Goal: Task Accomplishment & Management: Complete application form

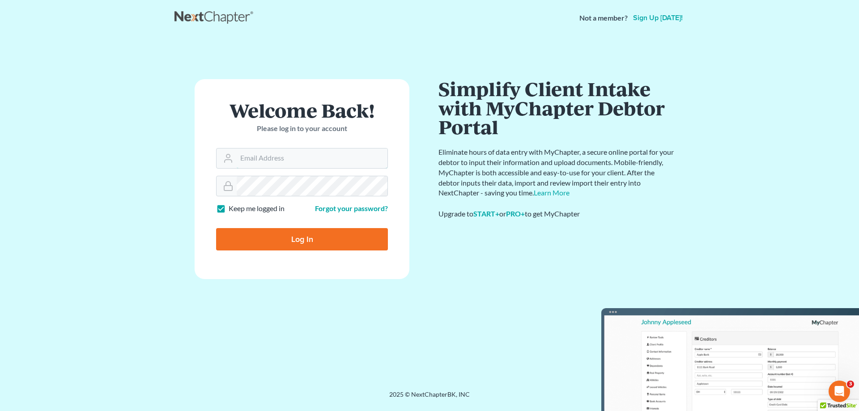
type input "lhudson@ig-law.com"
click at [311, 237] on input "Log In" at bounding box center [302, 239] width 172 height 22
type input "Thinking..."
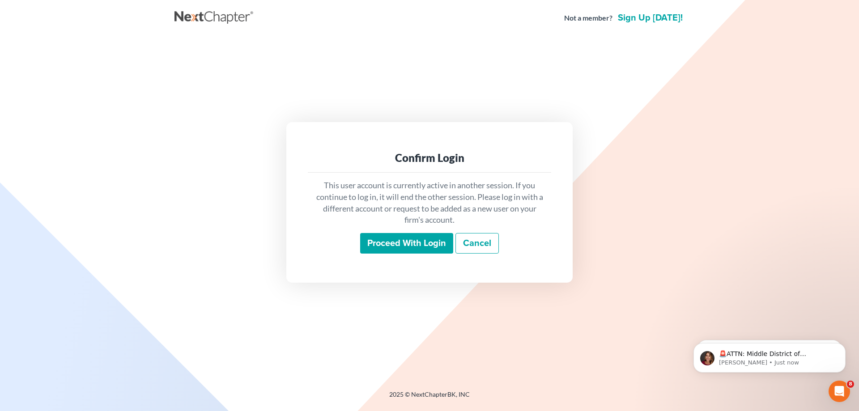
click at [389, 244] on input "Proceed with login" at bounding box center [406, 243] width 93 height 21
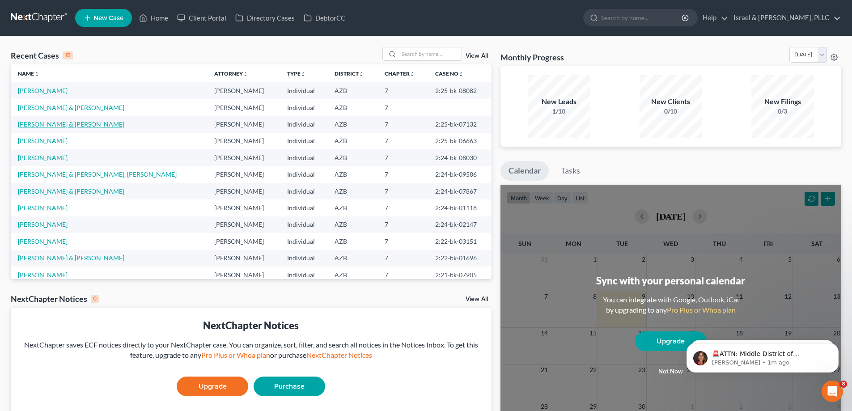
click at [70, 125] on link "[PERSON_NAME] & [PERSON_NAME]" at bounding box center [71, 124] width 106 height 8
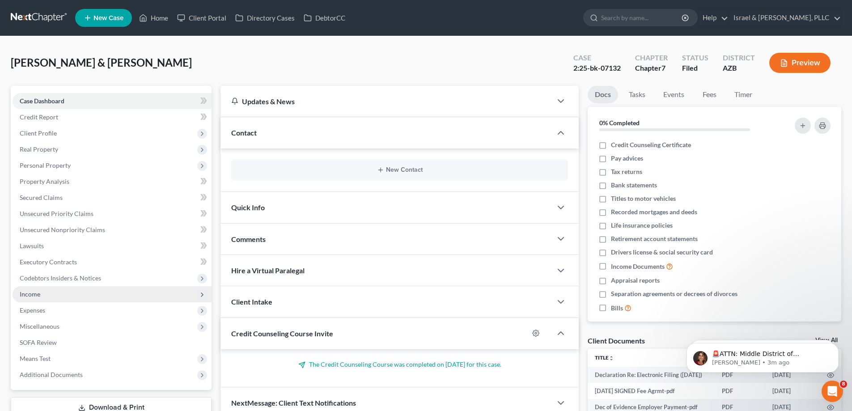
click at [40, 296] on span "Income" at bounding box center [30, 294] width 21 height 8
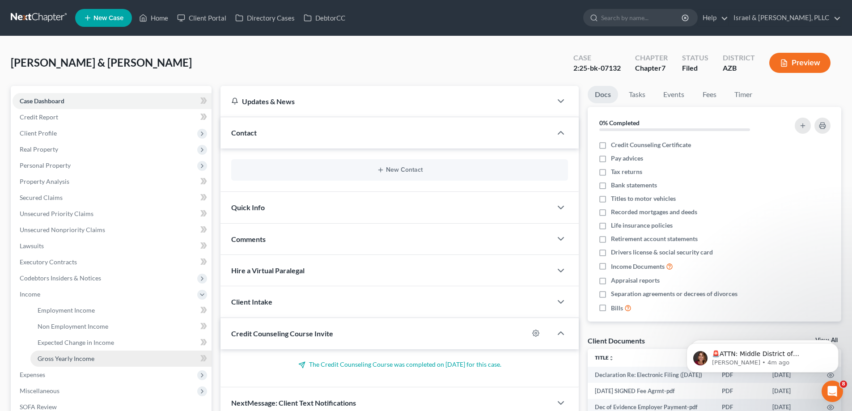
click at [72, 356] on span "Gross Yearly Income" at bounding box center [66, 359] width 57 height 8
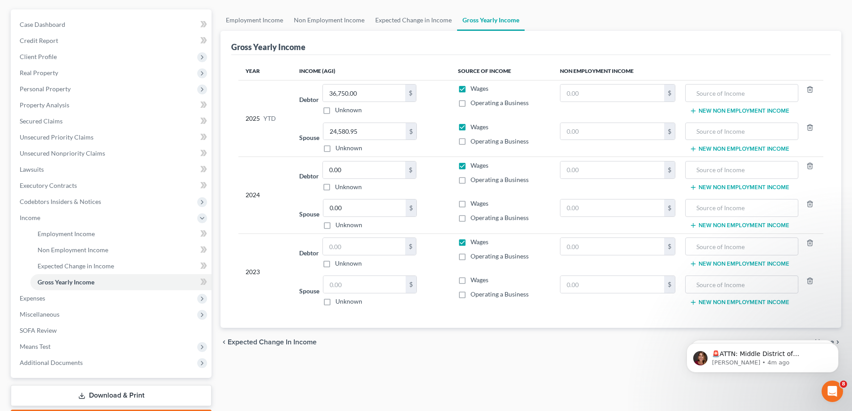
scroll to position [89, 0]
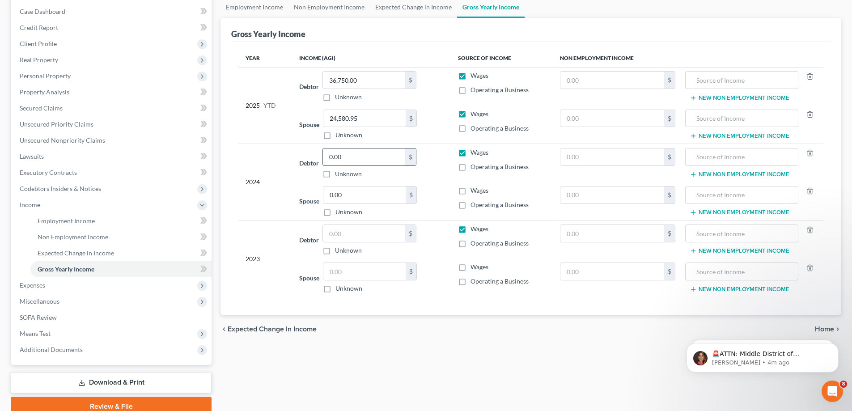
click at [360, 155] on input "0.00" at bounding box center [364, 156] width 82 height 17
click at [358, 157] on input "0.00" at bounding box center [364, 156] width 82 height 17
click at [364, 195] on input "0.00" at bounding box center [364, 194] width 82 height 17
click at [365, 159] on input "0.00" at bounding box center [364, 156] width 82 height 17
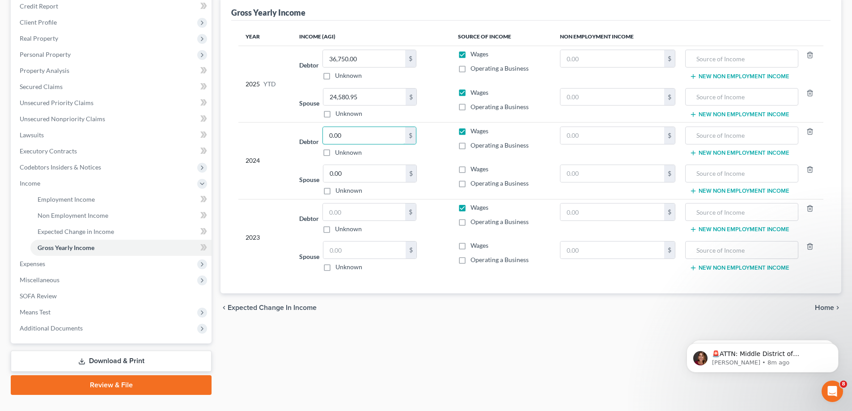
scroll to position [129, 0]
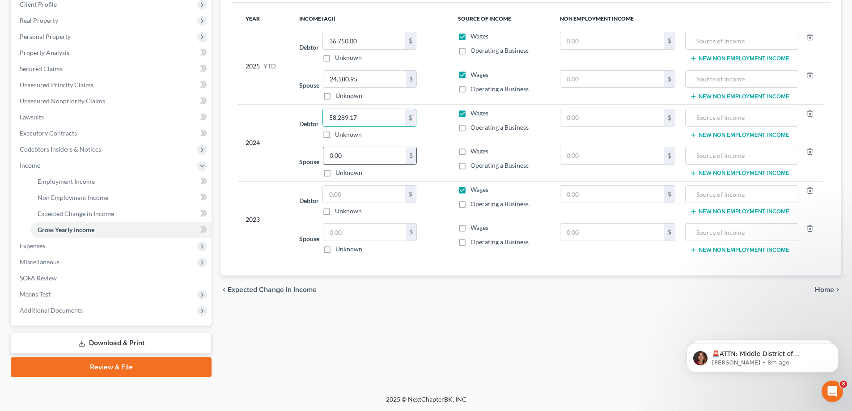
type input "58,289.17"
click at [380, 156] on input "0.00" at bounding box center [364, 155] width 82 height 17
click at [369, 153] on input "0.00" at bounding box center [364, 155] width 82 height 17
drag, startPoint x: 366, startPoint y: 154, endPoint x: 266, endPoint y: 159, distance: 99.9
click at [266, 159] on tbody "2024 Debtor 58,289.17 $ Unknown Balance Undetermined 58,289.17 $ Unknown Wages …" at bounding box center [530, 143] width 585 height 76
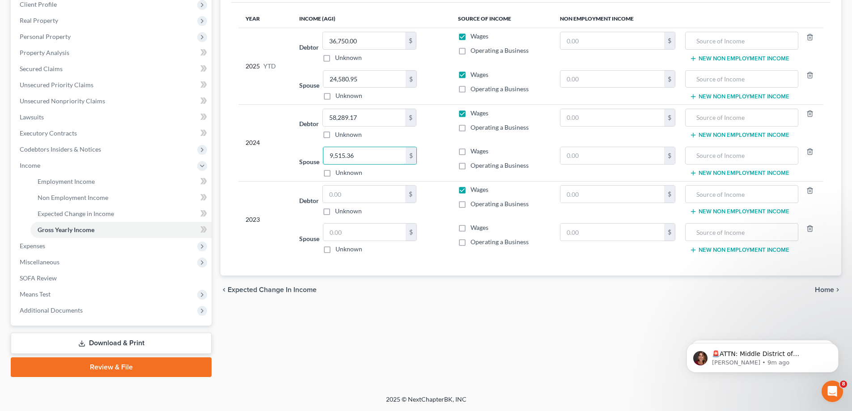
type input "9,515.36"
click at [473, 153] on span "Wages" at bounding box center [479, 151] width 18 height 8
click at [474, 153] on input "Wages" at bounding box center [477, 150] width 6 height 6
click at [470, 153] on label "Wages" at bounding box center [479, 151] width 18 height 9
click at [474, 153] on input "Wages" at bounding box center [477, 150] width 6 height 6
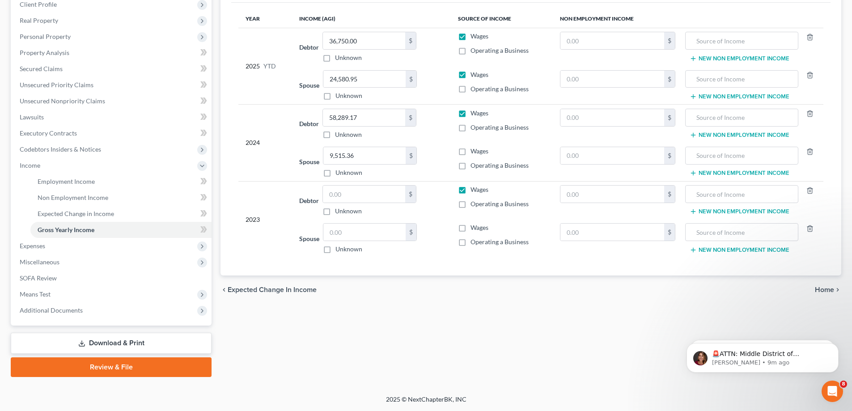
click at [470, 153] on label "Wages" at bounding box center [479, 151] width 18 height 9
click at [474, 153] on input "Wages" at bounding box center [477, 150] width 6 height 6
checkbox input "true"
click at [356, 194] on input "text" at bounding box center [364, 194] width 82 height 17
type input "2"
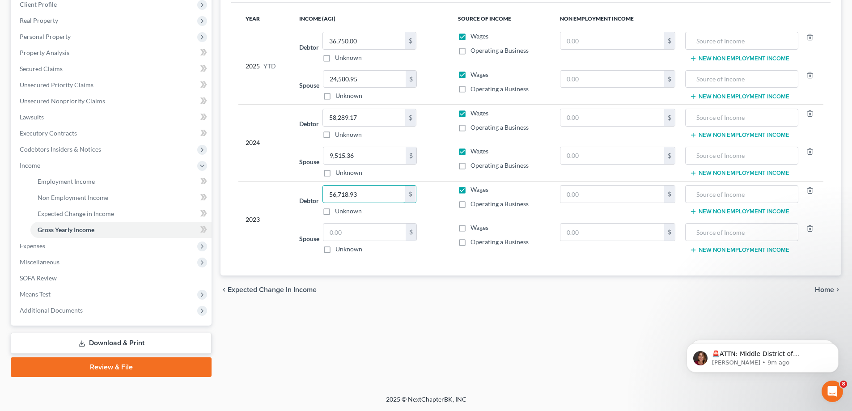
type input "56,718.93"
click at [378, 198] on input "56,718.93" at bounding box center [364, 194] width 82 height 17
drag, startPoint x: 386, startPoint y: 197, endPoint x: 308, endPoint y: 197, distance: 77.8
click at [308, 197] on div "Debtor 56,718.93 $ Unknown Balance Undetermined 56,718.93 $ Unknown" at bounding box center [371, 200] width 144 height 30
type input "81,384.93"
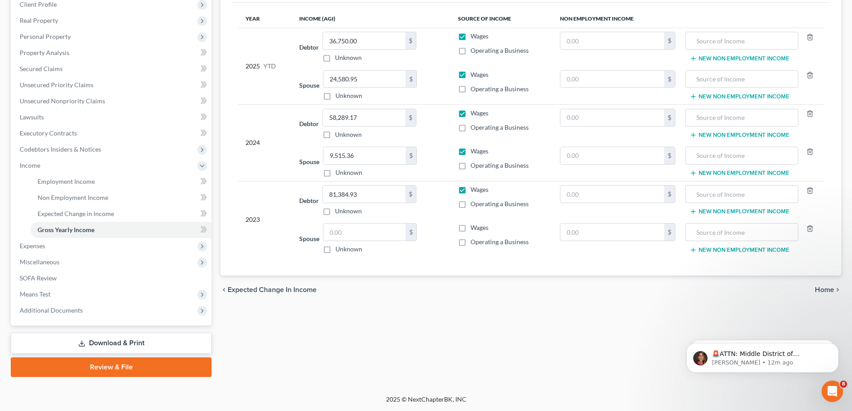
click at [470, 229] on label "Wages" at bounding box center [479, 227] width 18 height 9
click at [474, 229] on input "Wages" at bounding box center [477, 226] width 6 height 6
checkbox input "true"
click at [373, 234] on input "text" at bounding box center [364, 232] width 82 height 17
type input "44,813.07"
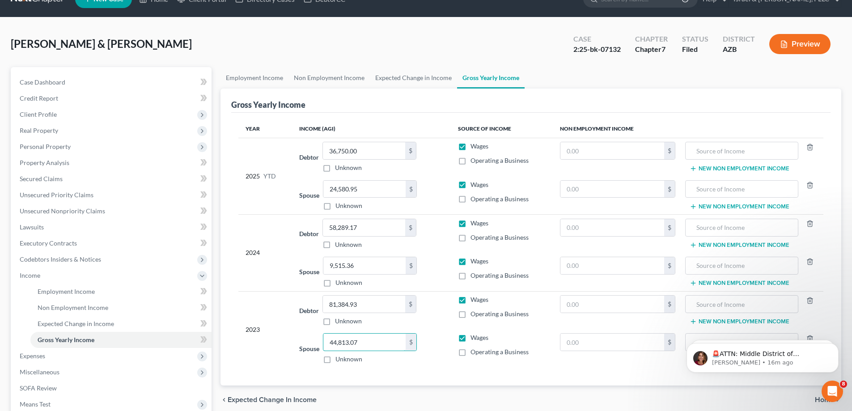
scroll to position [0, 0]
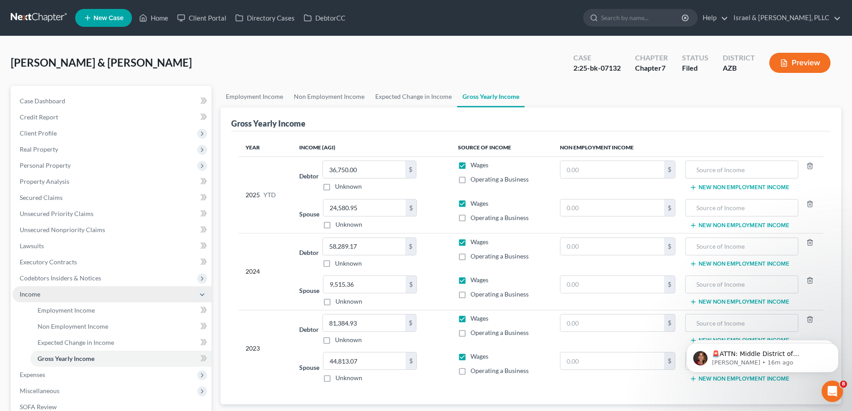
click at [37, 291] on span "Income" at bounding box center [30, 294] width 21 height 8
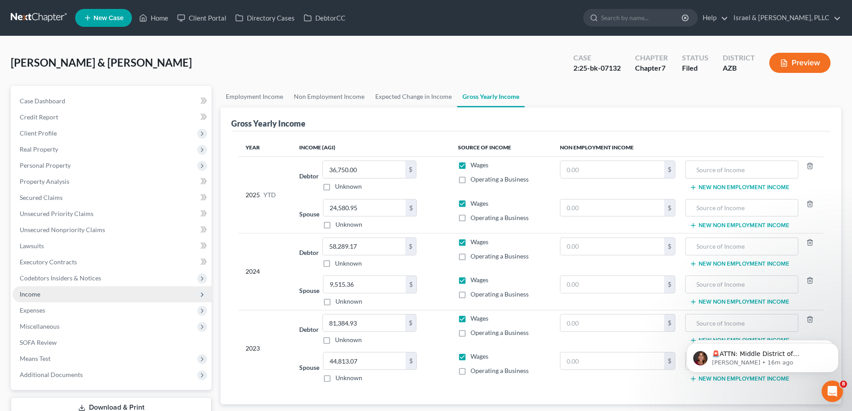
click at [37, 291] on span "Income" at bounding box center [30, 294] width 21 height 8
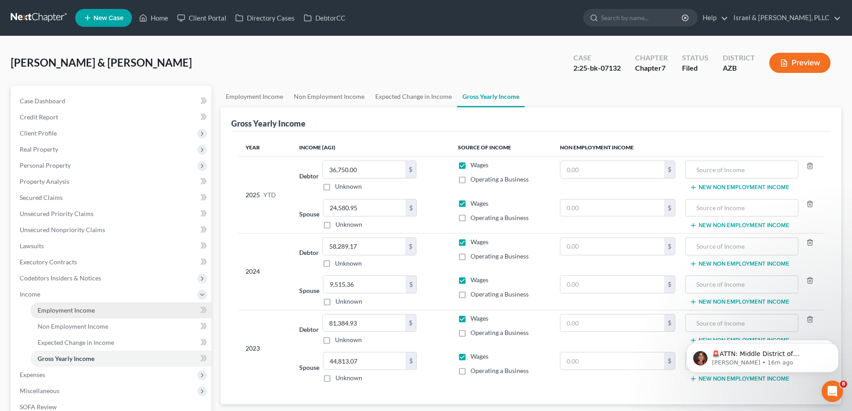
click at [48, 309] on span "Employment Income" at bounding box center [66, 310] width 57 height 8
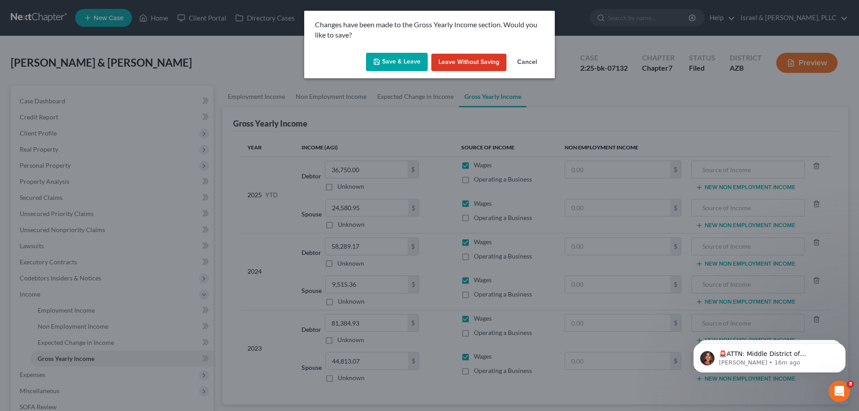
click at [402, 63] on button "Save & Leave" at bounding box center [397, 62] width 62 height 19
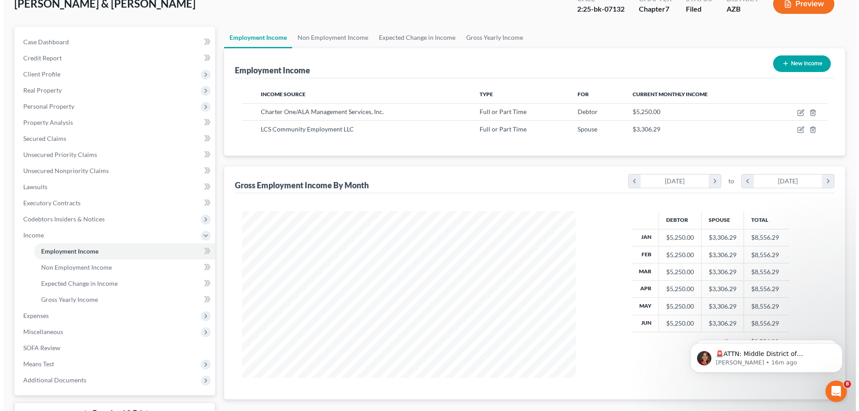
scroll to position [45, 0]
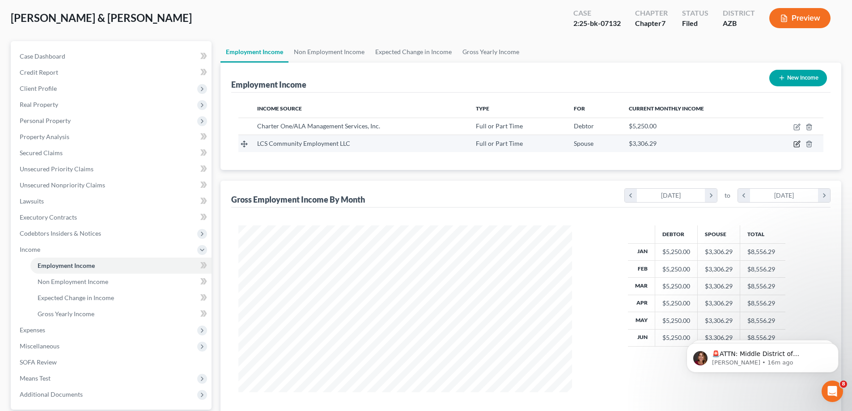
click at [795, 141] on icon "button" at bounding box center [796, 143] width 7 height 7
select select "0"
select select "16"
select select "2"
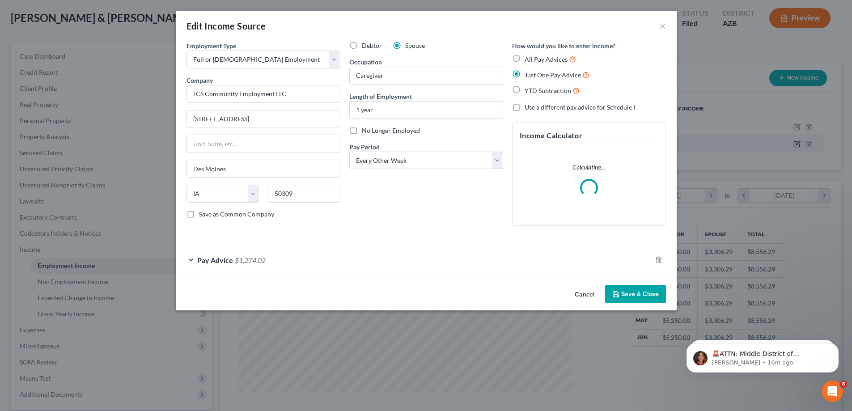
scroll to position [168, 355]
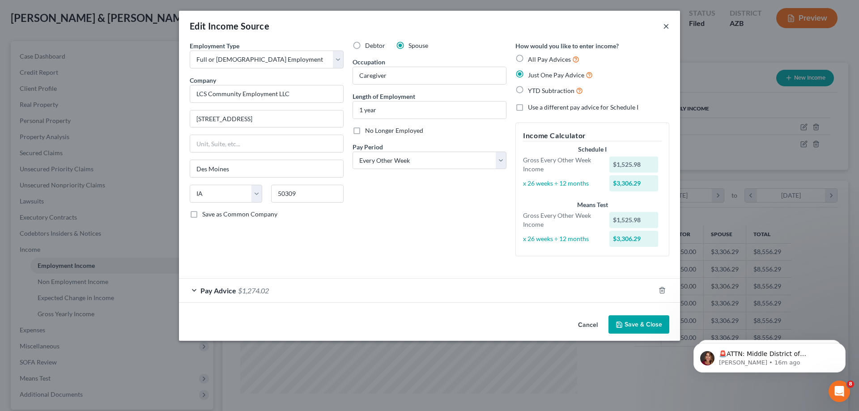
click at [664, 27] on button "×" at bounding box center [666, 26] width 6 height 11
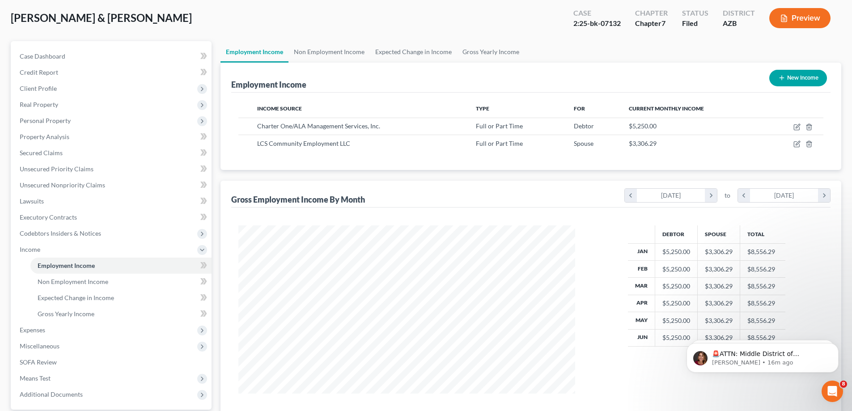
scroll to position [447075, 446890]
click at [76, 312] on span "Gross Yearly Income" at bounding box center [66, 314] width 57 height 8
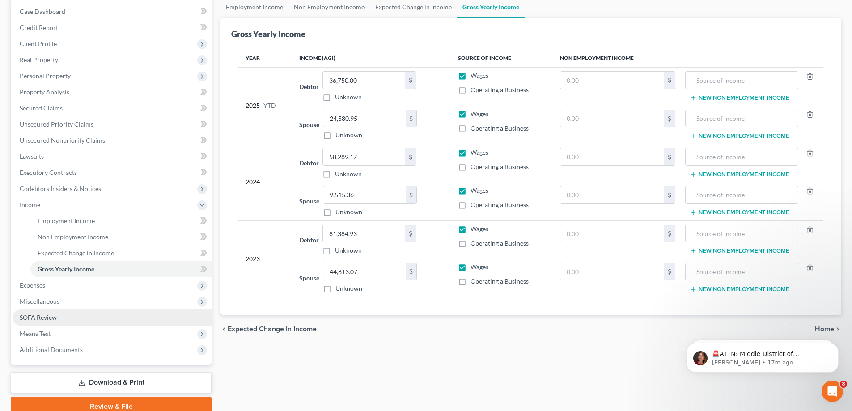
scroll to position [129, 0]
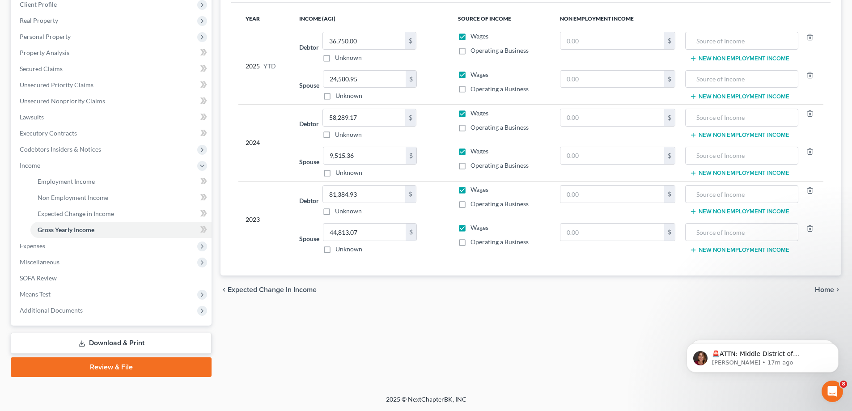
click at [127, 365] on link "Review & File" at bounding box center [111, 367] width 201 height 20
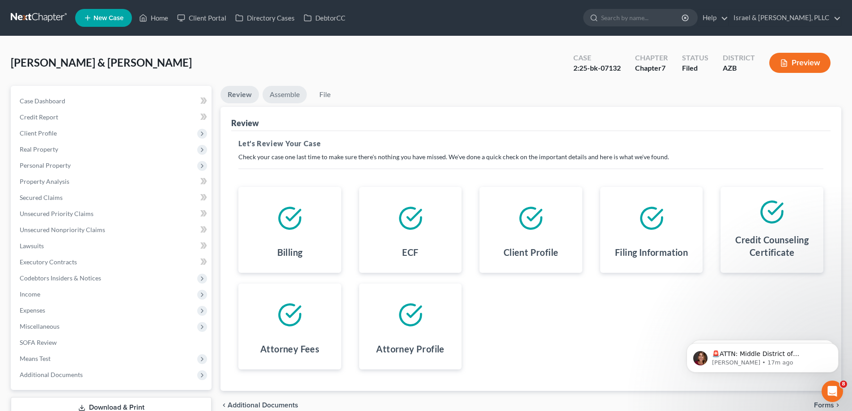
click at [288, 98] on link "Assemble" at bounding box center [285, 94] width 44 height 17
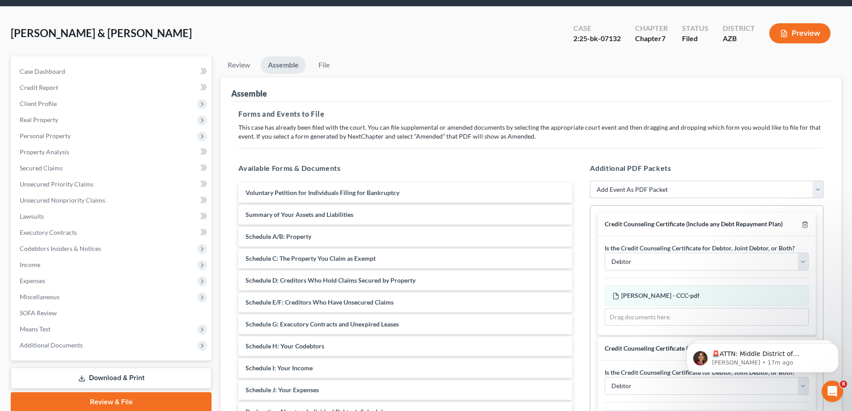
scroll to position [89, 0]
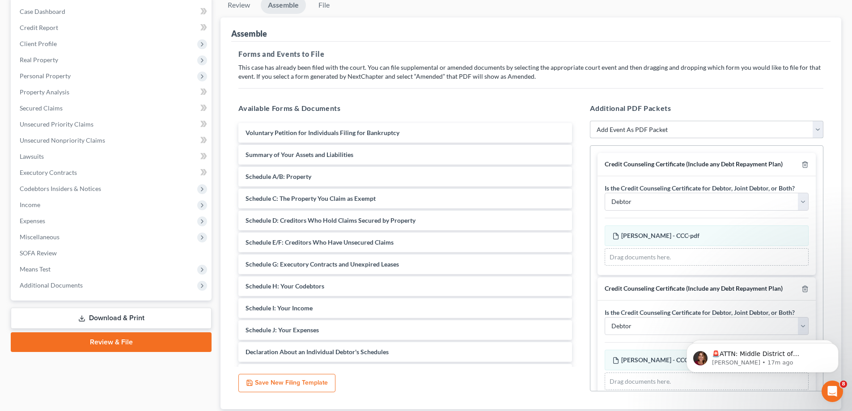
click at [632, 135] on select "Add Event As PDF Packet Amendment to Mailing List (32.00 fee) Amendment to Peti…" at bounding box center [706, 130] width 233 height 18
click at [475, 117] on div "Available Forms & Documents Voluntary Petition for Individuals Filing for Bankr…" at bounding box center [405, 247] width 352 height 303
click at [47, 203] on span "Income" at bounding box center [112, 205] width 199 height 16
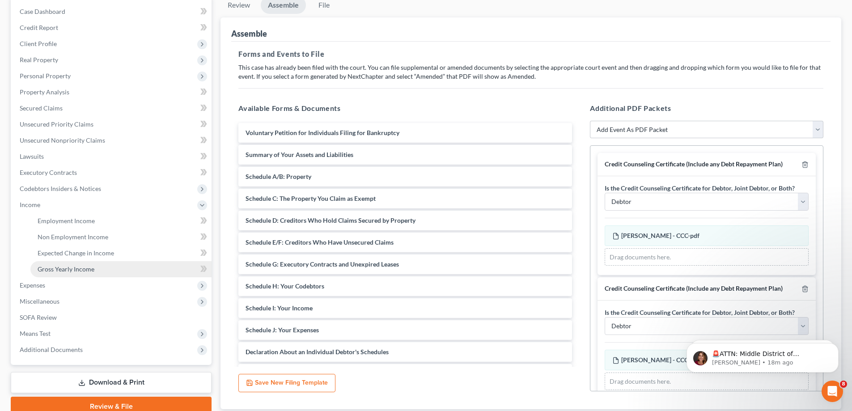
click at [68, 269] on span "Gross Yearly Income" at bounding box center [66, 269] width 57 height 8
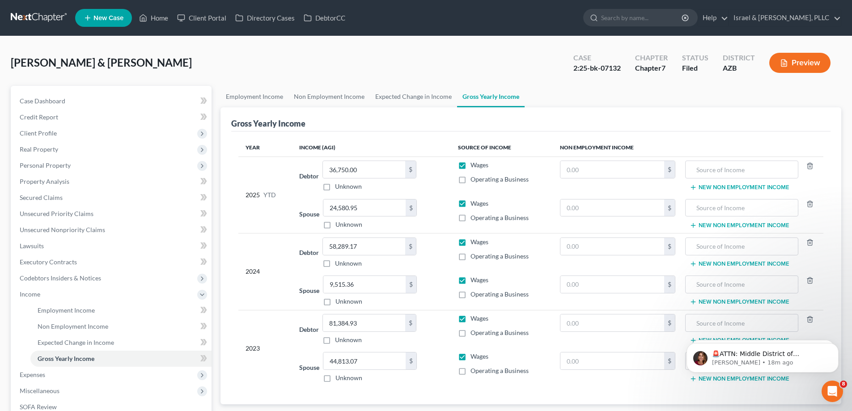
click at [803, 56] on button "Preview" at bounding box center [799, 63] width 61 height 20
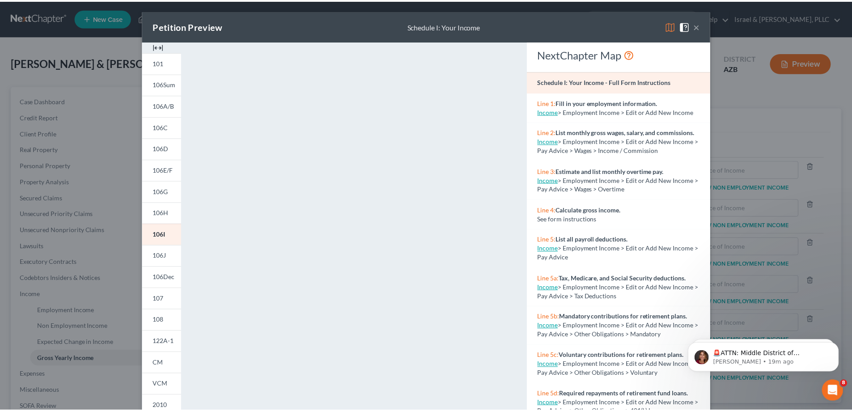
scroll to position [93, 0]
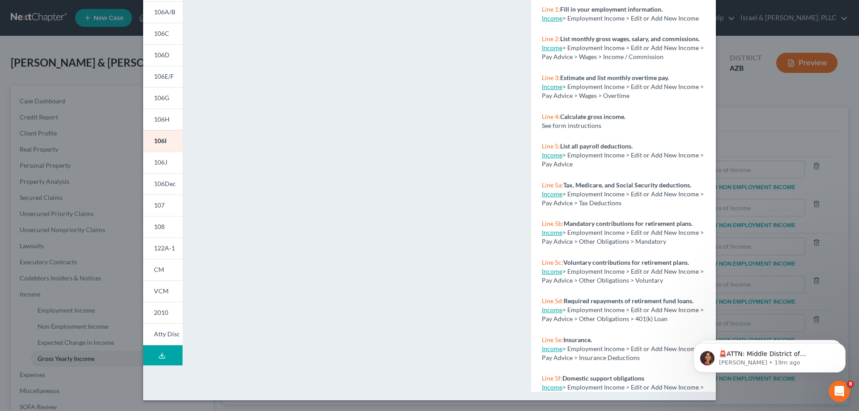
click at [773, 127] on div "Petition Preview Schedule I: Your Income × 101 106Sum 106A/B 106C 106D 106E/F 1…" at bounding box center [429, 205] width 859 height 411
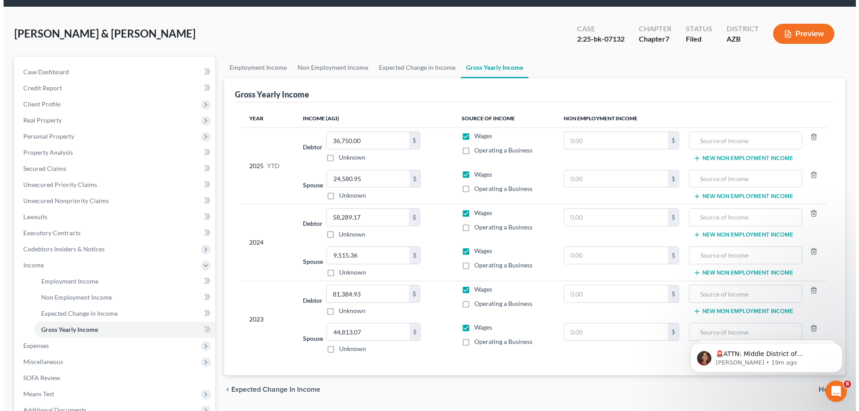
scroll to position [45, 0]
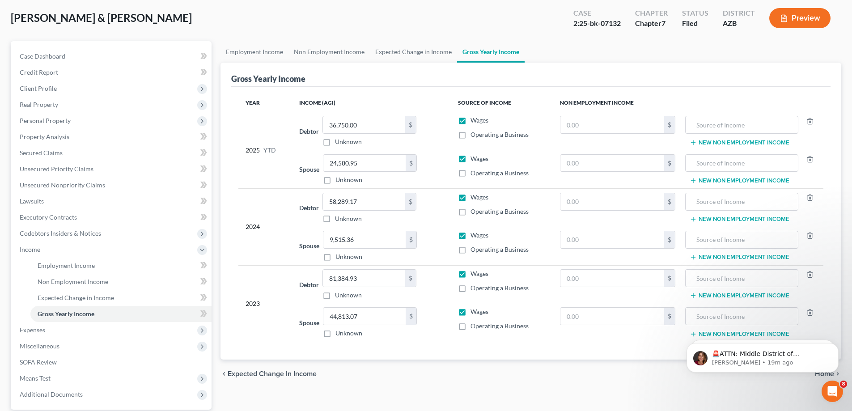
click at [809, 19] on button "Preview" at bounding box center [799, 18] width 61 height 20
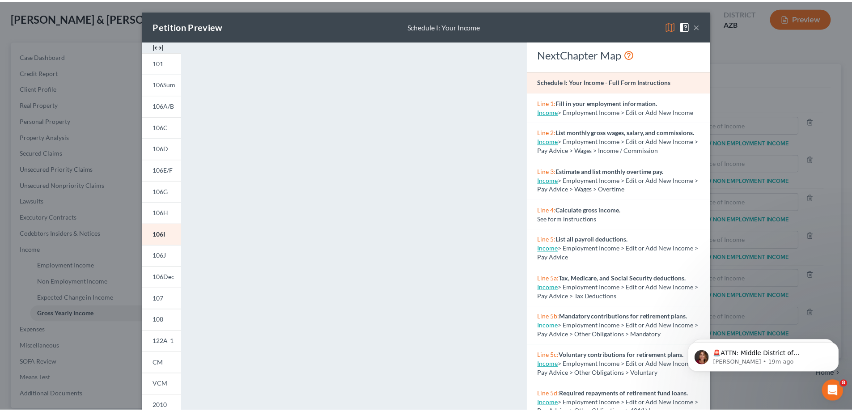
scroll to position [93, 0]
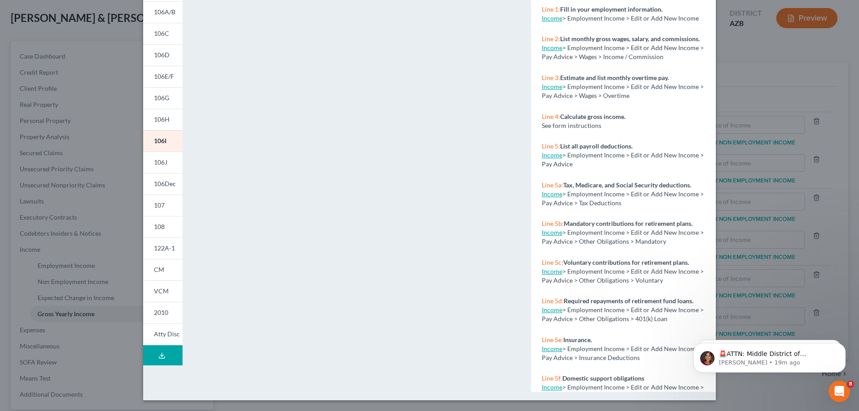
click at [775, 83] on div "Petition Preview Schedule I: Your Income × 101 106Sum 106A/B 106C 106D 106E/F 1…" at bounding box center [429, 205] width 859 height 411
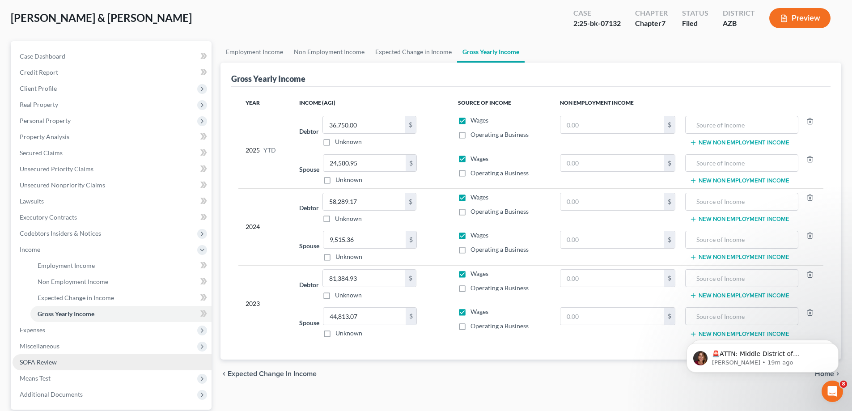
click at [48, 360] on span "SOFA Review" at bounding box center [38, 362] width 37 height 8
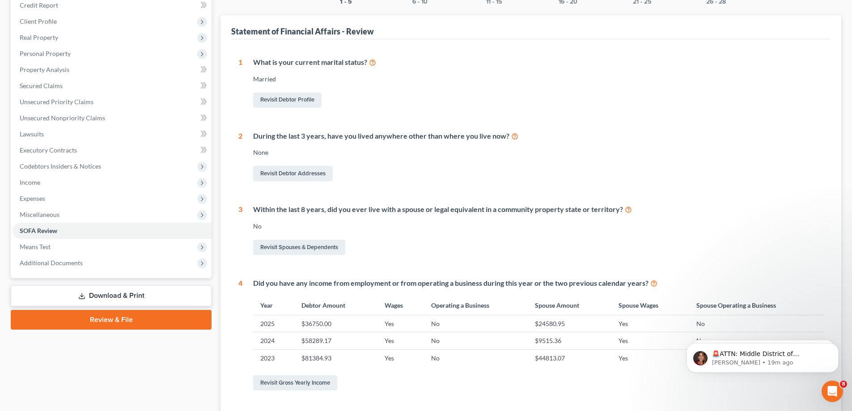
scroll to position [134, 0]
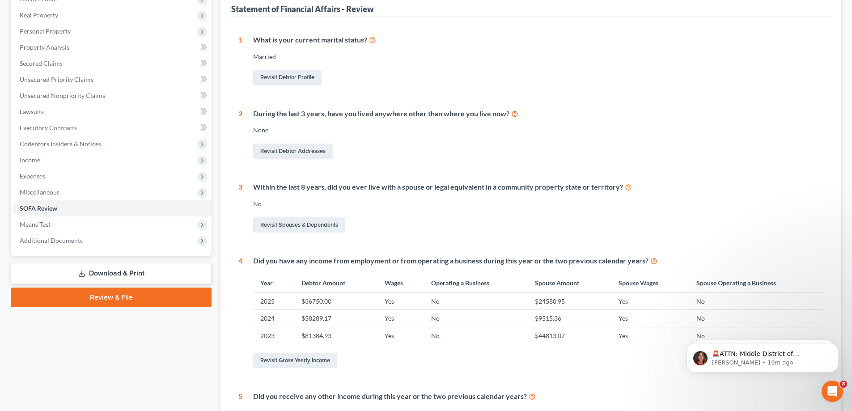
click at [194, 301] on link "Review & File" at bounding box center [111, 298] width 201 height 20
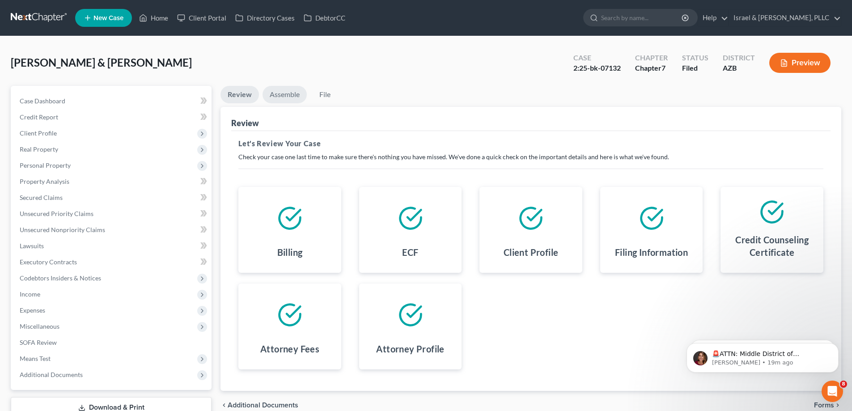
click at [291, 97] on link "Assemble" at bounding box center [285, 94] width 44 height 17
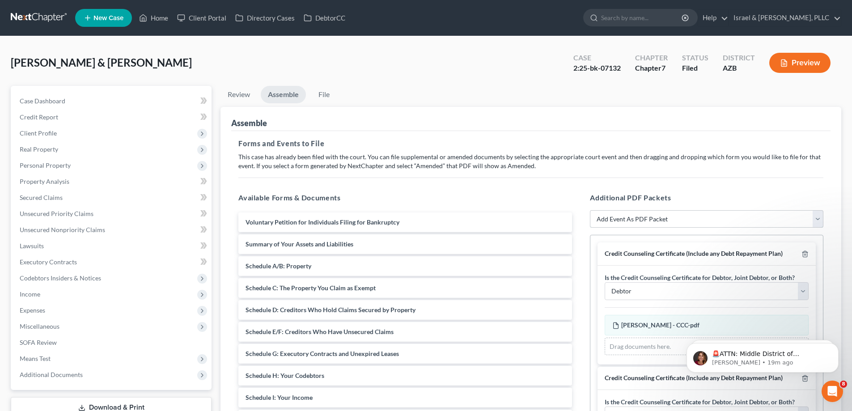
click at [661, 217] on select "Add Event As PDF Packet Amendment to Mailing List (32.00 fee) Amendment to Peti…" at bounding box center [706, 219] width 233 height 18
select select "1"
click at [590, 210] on select "Add Event As PDF Packet Amendment to Mailing List (32.00 fee) Amendment to Peti…" at bounding box center [706, 219] width 233 height 18
select select
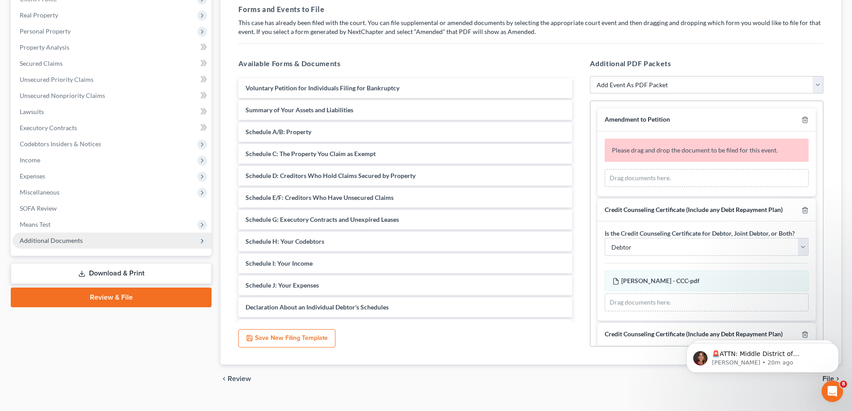
scroll to position [45, 0]
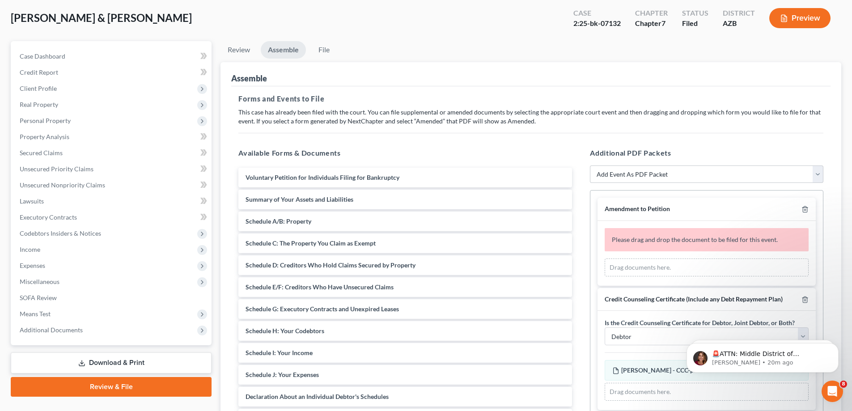
click at [138, 360] on link "Download & Print" at bounding box center [111, 362] width 201 height 21
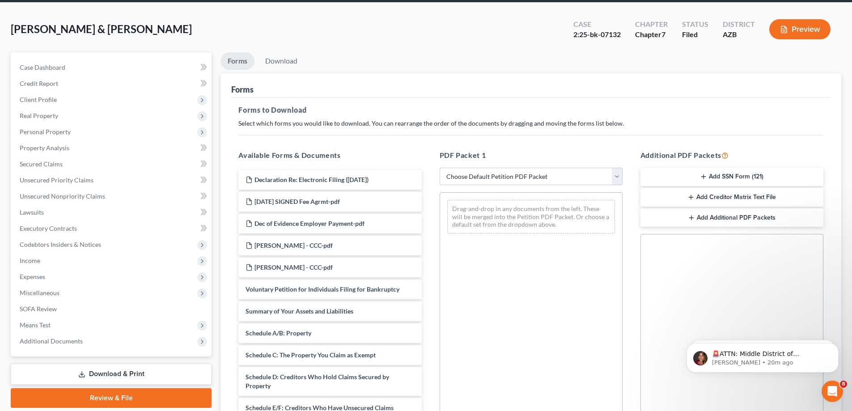
scroll to position [89, 0]
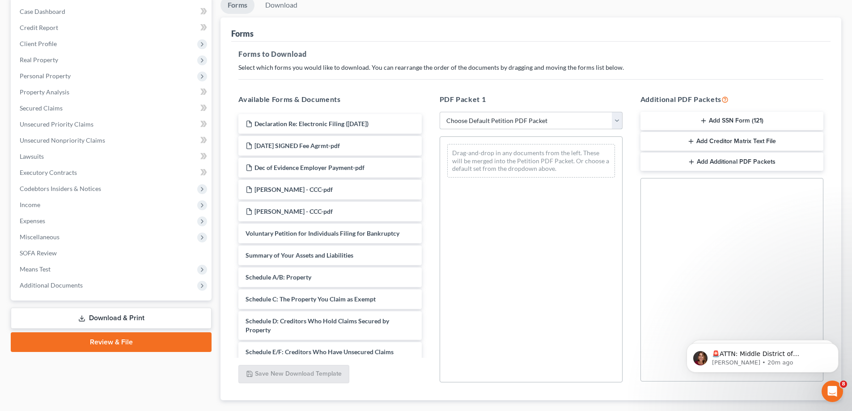
click at [513, 126] on select "Choose Default Petition PDF Packet Complete Bankruptcy Petition (all forms and …" at bounding box center [531, 121] width 183 height 18
select select "2"
click at [440, 112] on select "Choose Default Petition PDF Packet Complete Bankruptcy Petition (all forms and …" at bounding box center [531, 121] width 183 height 18
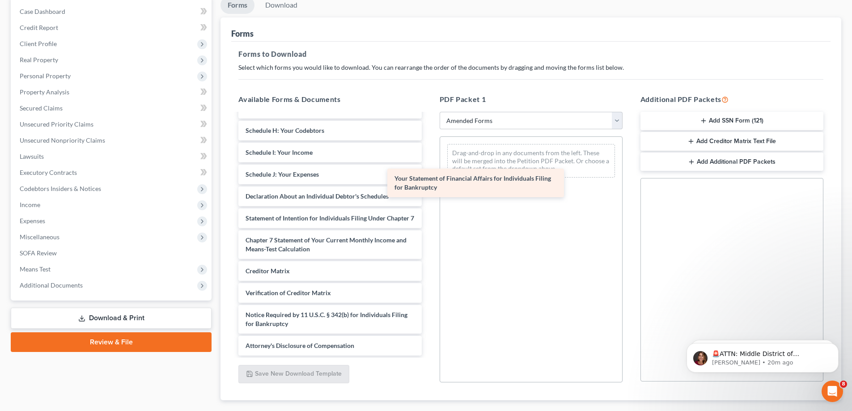
scroll to position [165, 0]
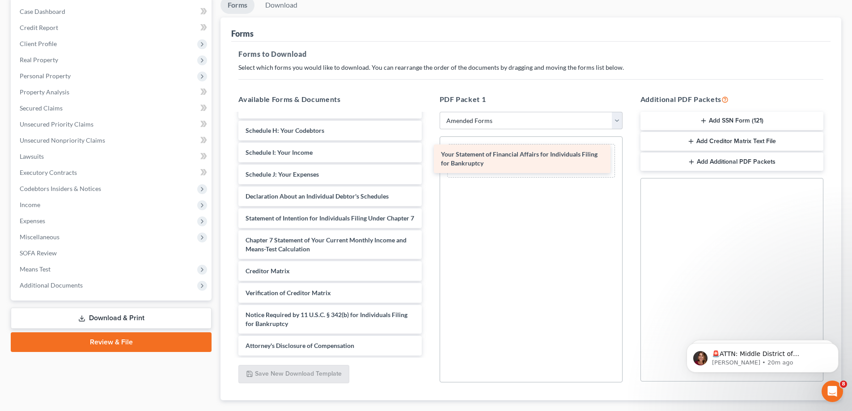
drag, startPoint x: 310, startPoint y: 186, endPoint x: 507, endPoint y: 162, distance: 197.9
click at [428, 162] on div "Your Statement of Financial Affairs for Individuals Filing for Bankruptcy Volun…" at bounding box center [329, 156] width 197 height 397
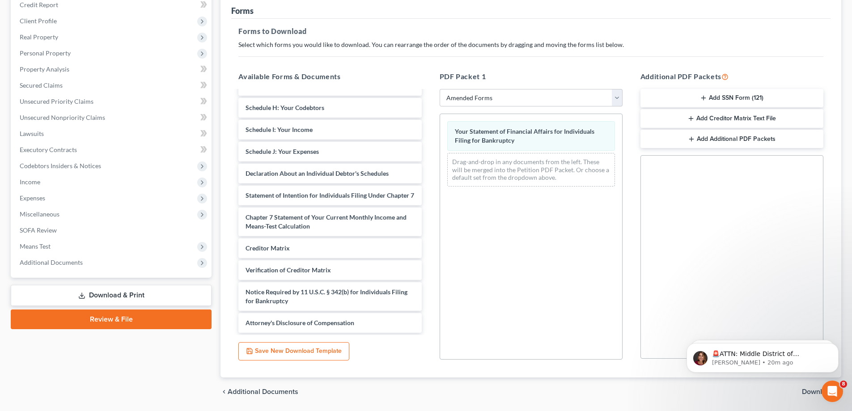
scroll to position [97, 0]
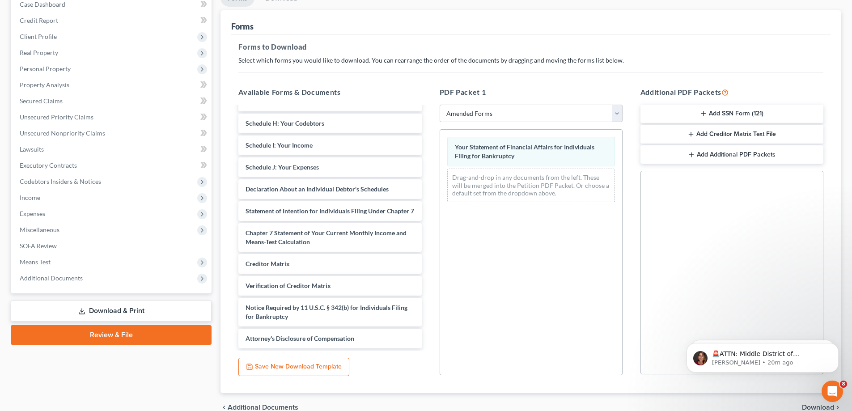
click at [812, 407] on span "Download" at bounding box center [818, 407] width 32 height 7
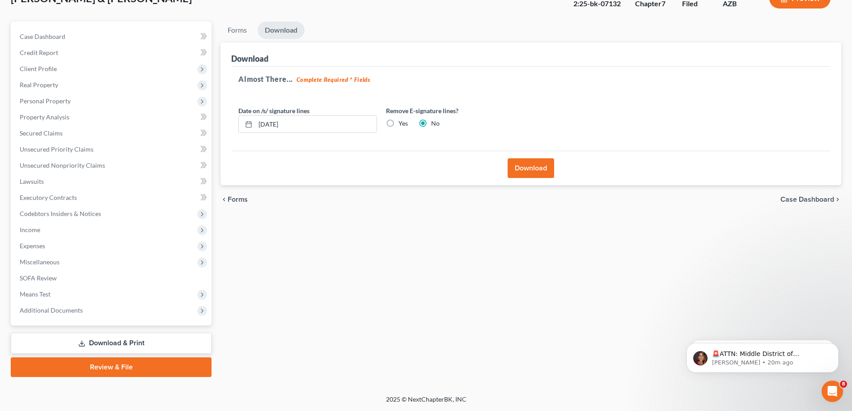
scroll to position [64, 0]
click at [516, 170] on button "Download" at bounding box center [531, 168] width 47 height 20
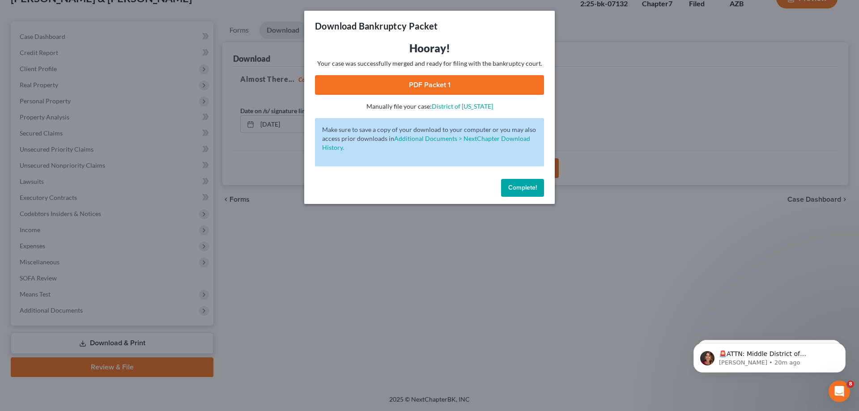
click at [462, 89] on link "PDF Packet 1" at bounding box center [429, 85] width 229 height 20
click at [524, 188] on span "Complete!" at bounding box center [522, 188] width 29 height 8
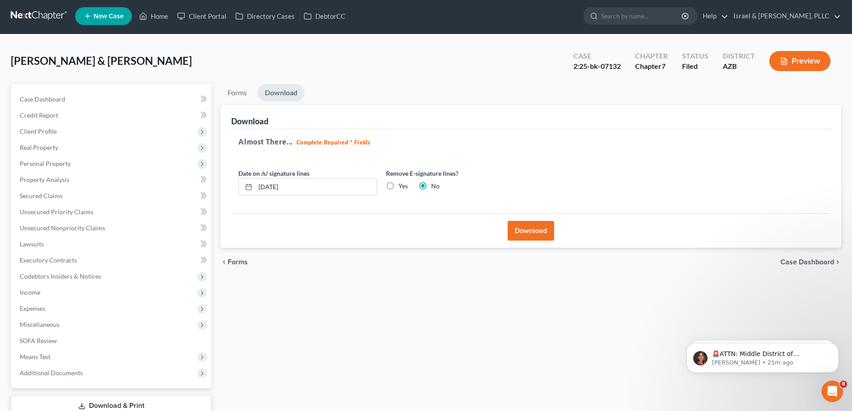
scroll to position [0, 0]
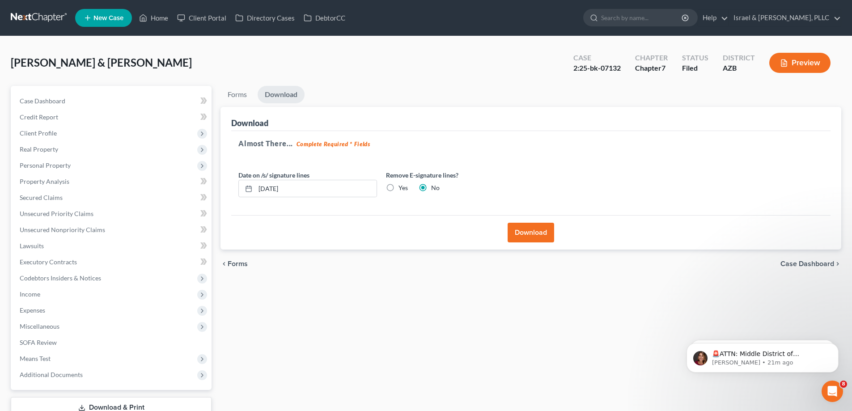
click at [538, 226] on button "Download" at bounding box center [531, 233] width 47 height 20
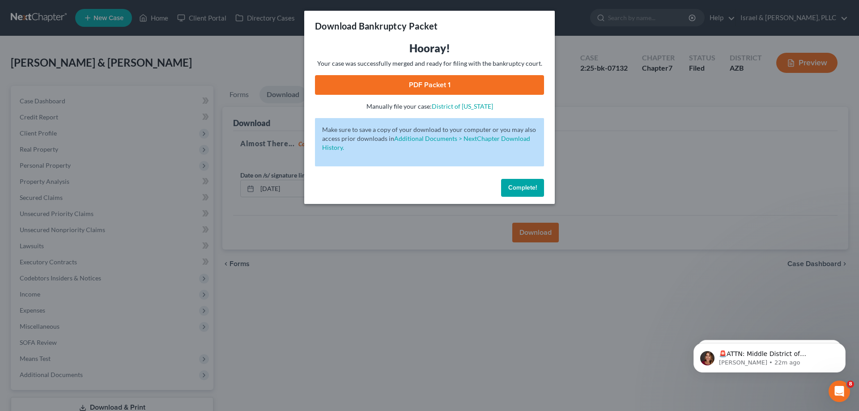
click at [516, 188] on span "Complete!" at bounding box center [522, 188] width 29 height 8
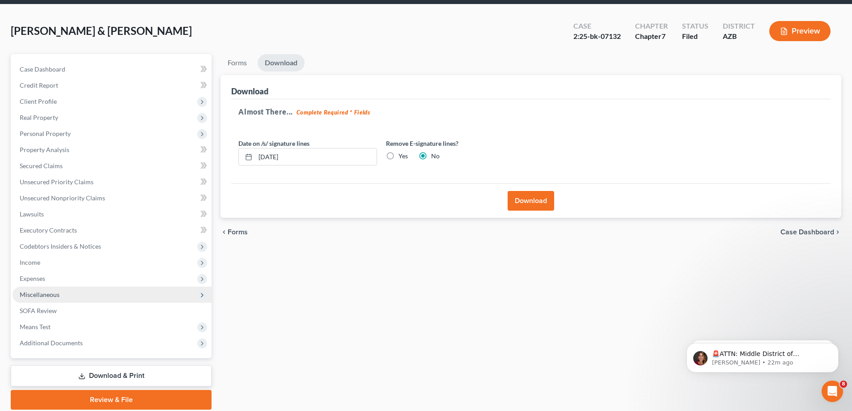
scroll to position [64, 0]
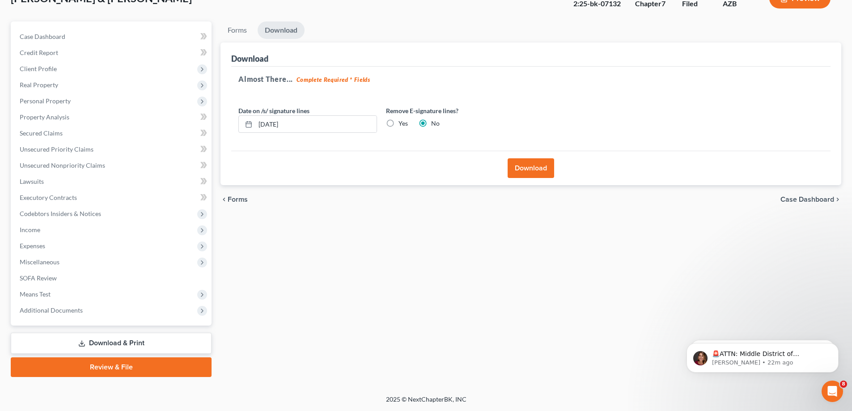
click at [131, 368] on link "Review & File" at bounding box center [111, 367] width 201 height 20
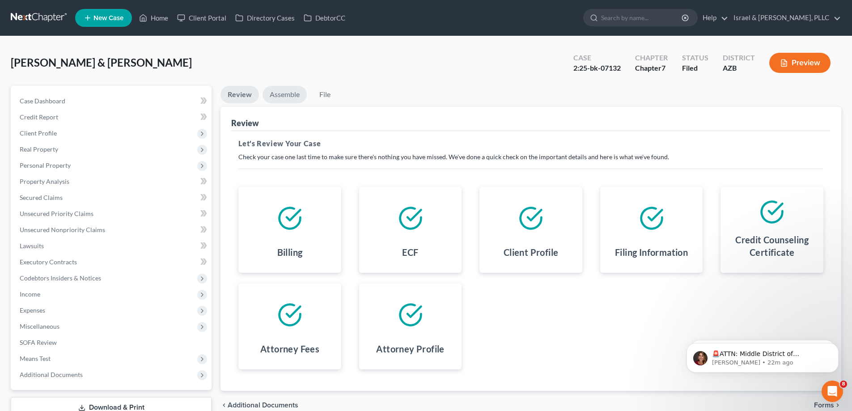
click at [288, 96] on link "Assemble" at bounding box center [285, 94] width 44 height 17
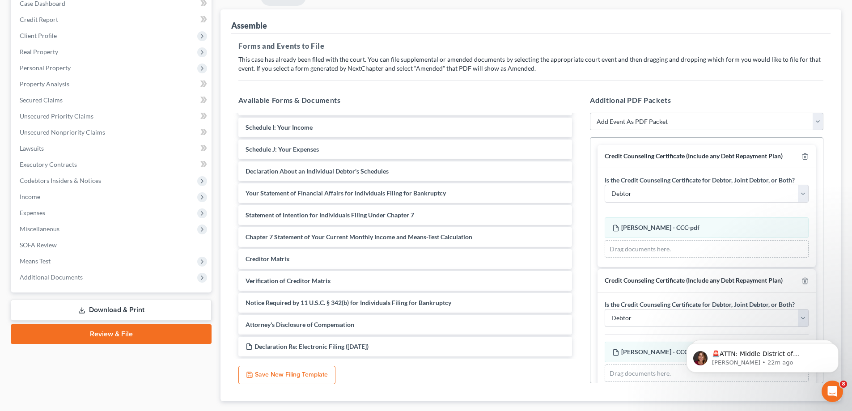
scroll to position [150, 0]
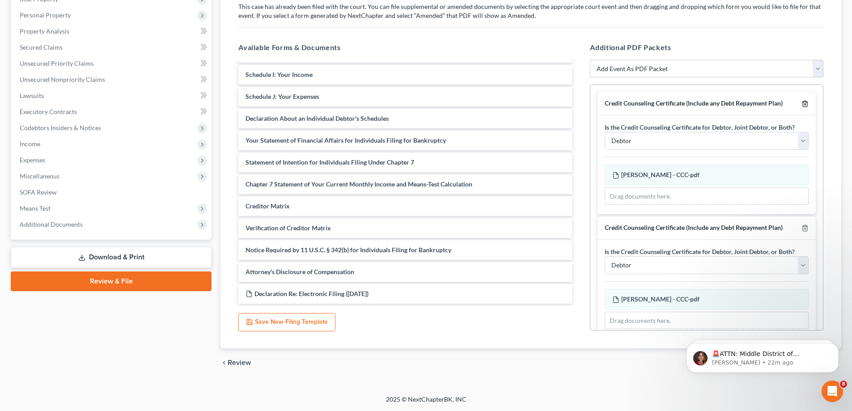
click at [801, 104] on icon "button" at bounding box center [804, 103] width 7 height 7
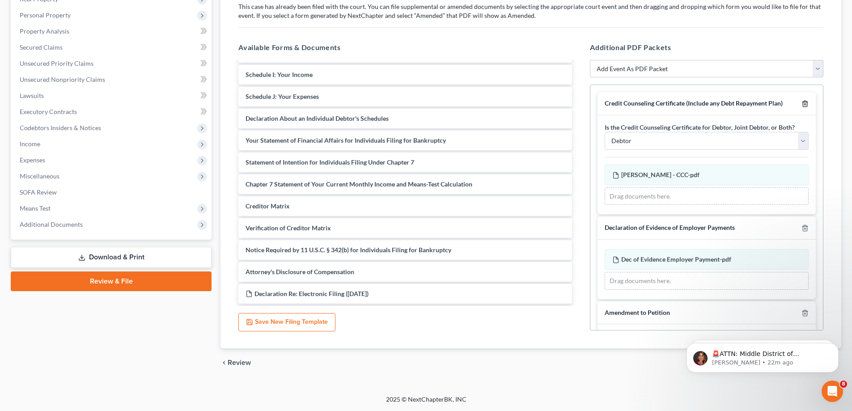
click at [805, 104] on line "button" at bounding box center [805, 105] width 0 height 2
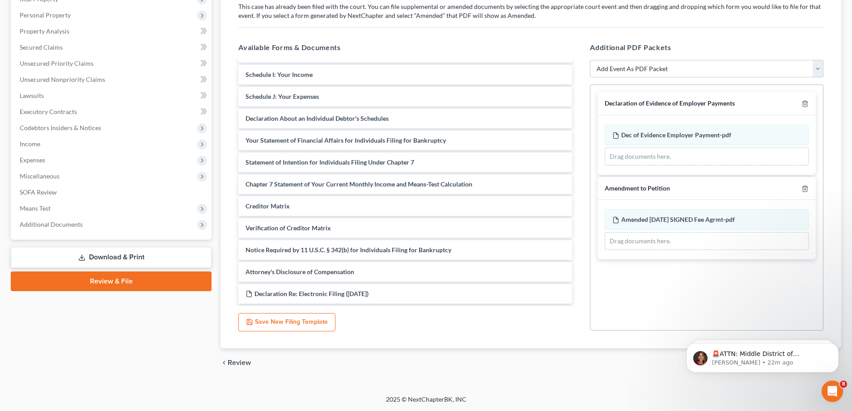
click at [799, 104] on div at bounding box center [803, 103] width 11 height 8
click at [808, 102] on icon "button" at bounding box center [804, 103] width 7 height 7
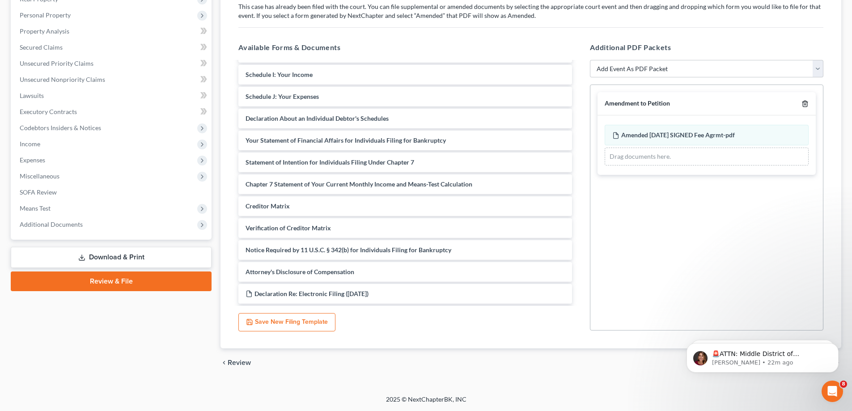
click at [808, 102] on icon "button" at bounding box center [804, 103] width 7 height 7
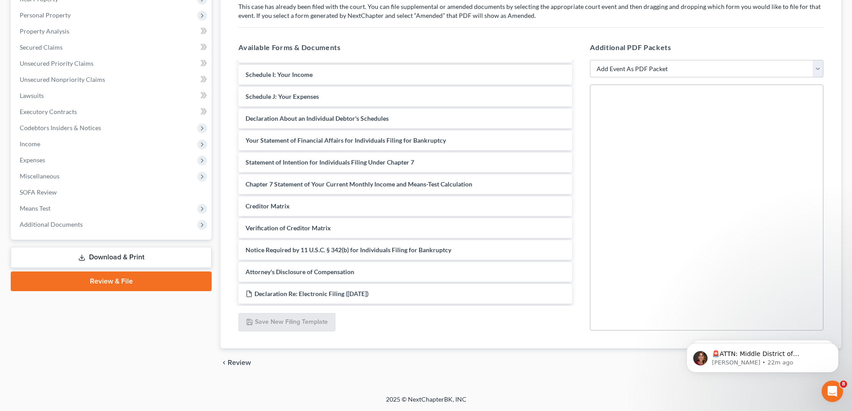
click at [821, 71] on select "Add Event As PDF Packet Amendment to Mailing List (32.00 fee) Amendment to Peti…" at bounding box center [706, 69] width 233 height 18
select select "1"
click at [590, 60] on select "Add Event As PDF Packet Amendment to Mailing List (32.00 fee) Amendment to Peti…" at bounding box center [706, 69] width 233 height 18
select select
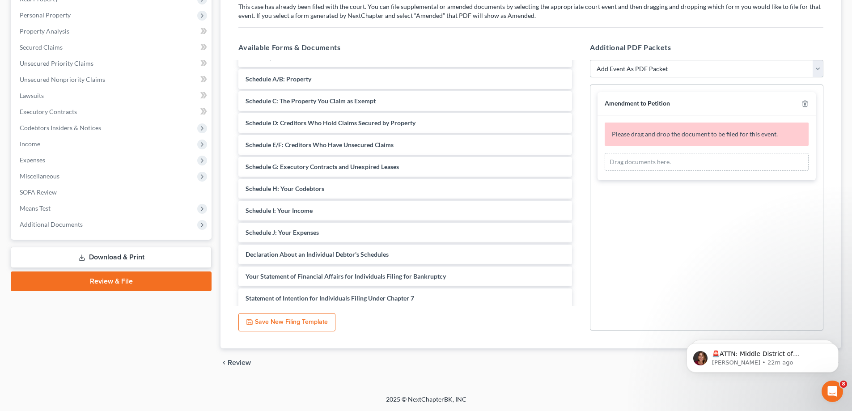
scroll to position [0, 0]
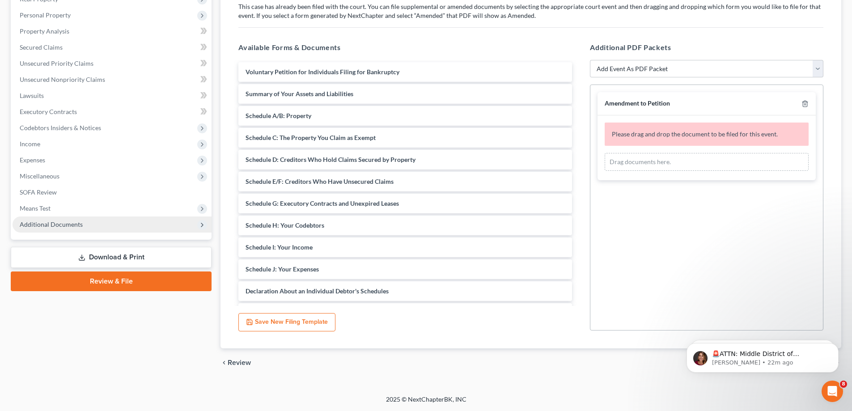
click at [127, 228] on span "Additional Documents" at bounding box center [112, 224] width 199 height 16
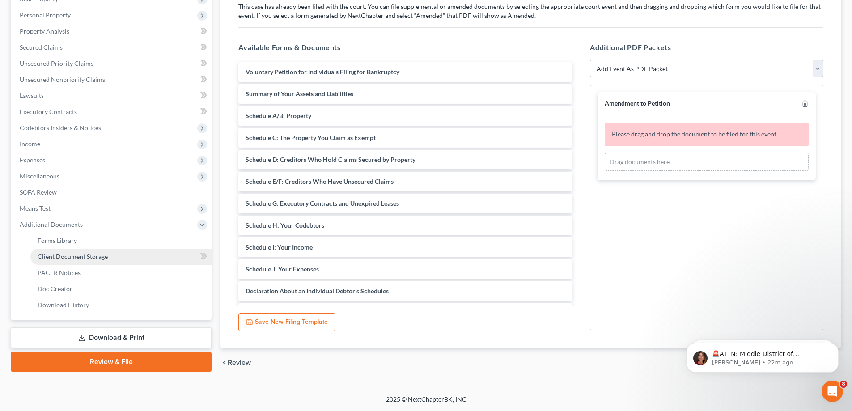
click at [110, 261] on link "Client Document Storage" at bounding box center [120, 257] width 181 height 16
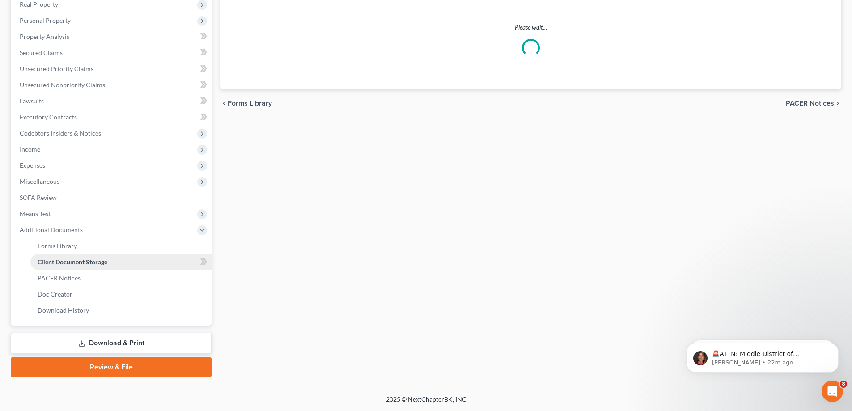
scroll to position [144, 0]
select select "14"
select select "18"
select select "3"
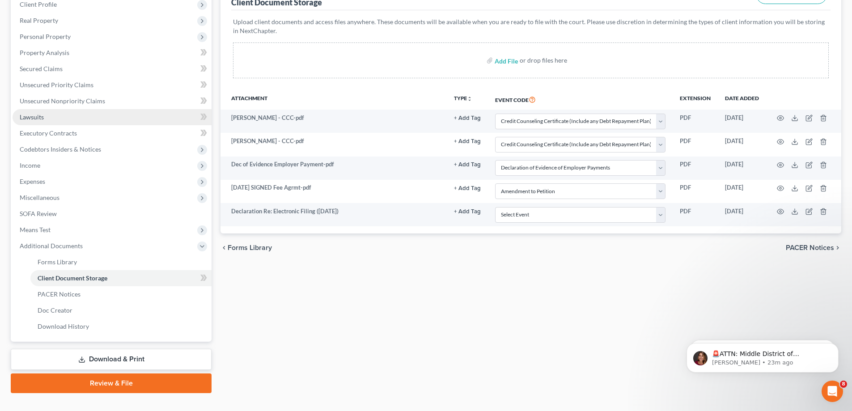
scroll to position [145, 0]
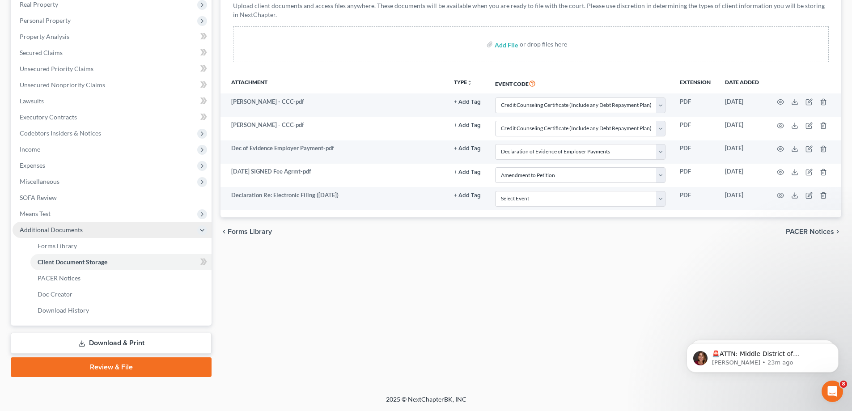
click at [66, 226] on span "Additional Documents" at bounding box center [51, 230] width 63 height 8
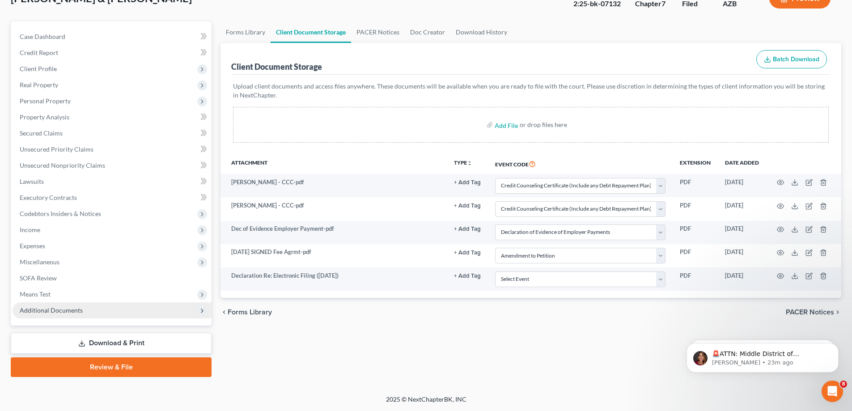
scroll to position [64, 0]
click at [492, 29] on link "Download History" at bounding box center [481, 31] width 62 height 21
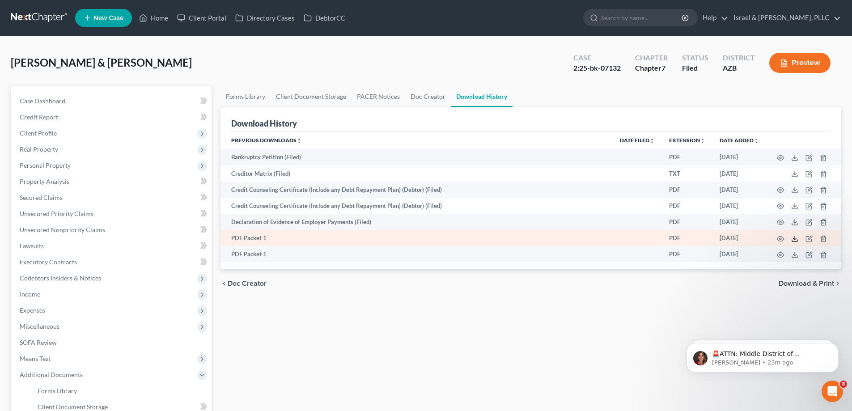
click at [796, 240] on icon at bounding box center [794, 238] width 7 height 7
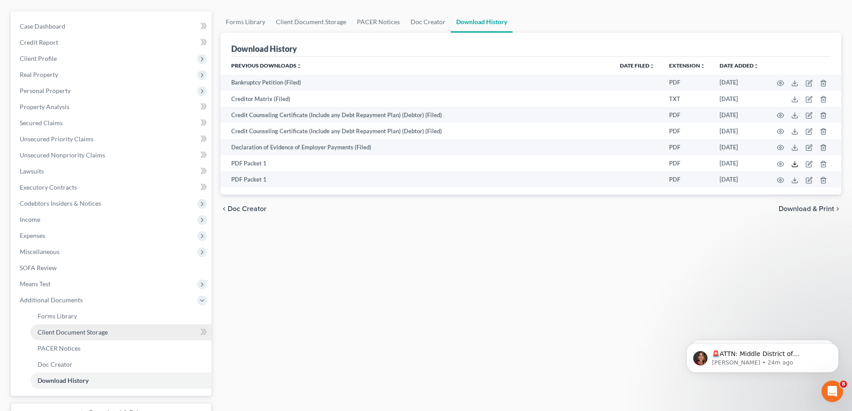
scroll to position [145, 0]
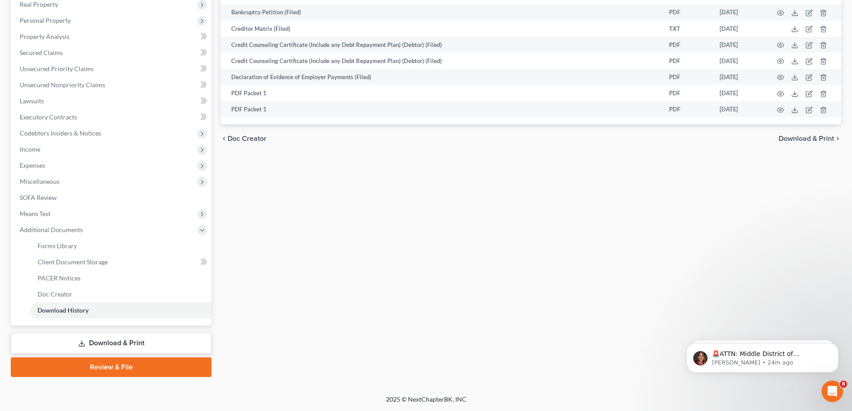
click at [111, 369] on link "Review & File" at bounding box center [111, 367] width 201 height 20
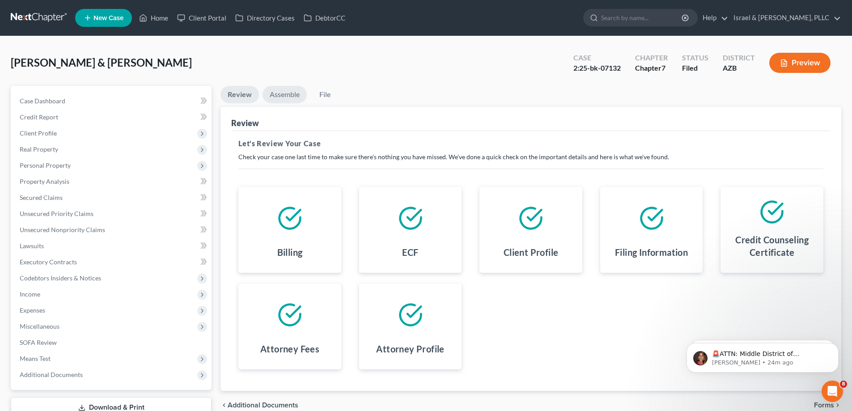
click at [285, 94] on link "Assemble" at bounding box center [285, 94] width 44 height 17
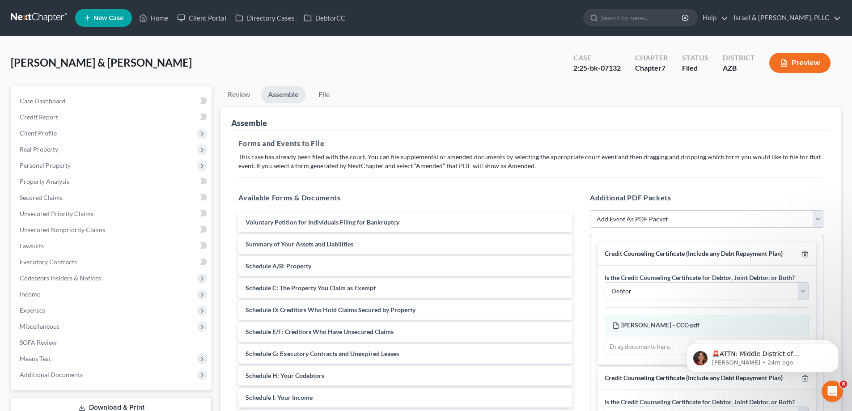
click at [801, 251] on icon "button" at bounding box center [804, 253] width 7 height 7
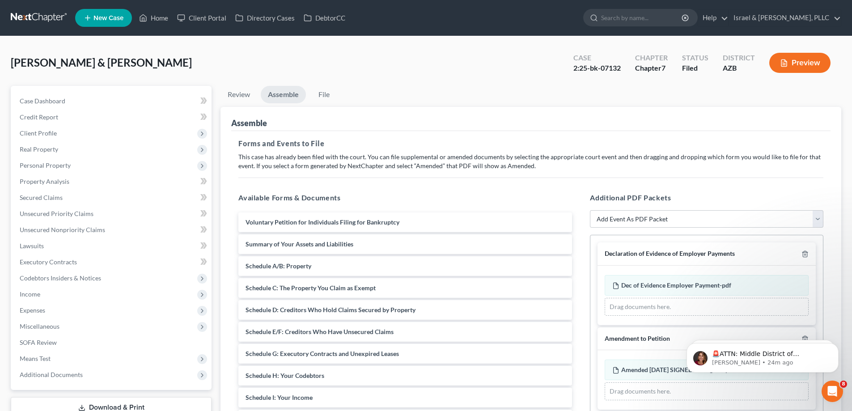
click at [800, 251] on div at bounding box center [803, 254] width 11 height 8
click at [803, 254] on icon "button" at bounding box center [805, 254] width 4 height 6
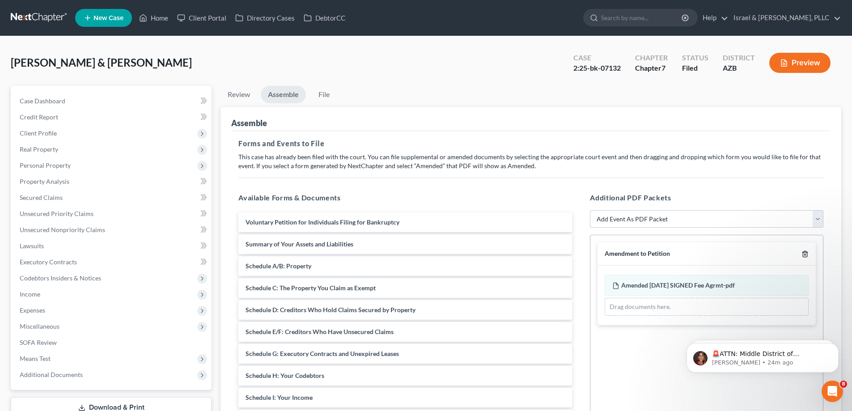
click at [803, 254] on icon "button" at bounding box center [805, 254] width 4 height 6
click at [817, 220] on select "Add Event As PDF Packet Amendment to Mailing List (32.00 fee) Amendment to Peti…" at bounding box center [706, 219] width 233 height 18
select select "1"
click at [590, 210] on select "Add Event As PDF Packet Amendment to Mailing List (32.00 fee) Amendment to Peti…" at bounding box center [706, 219] width 233 height 18
select select
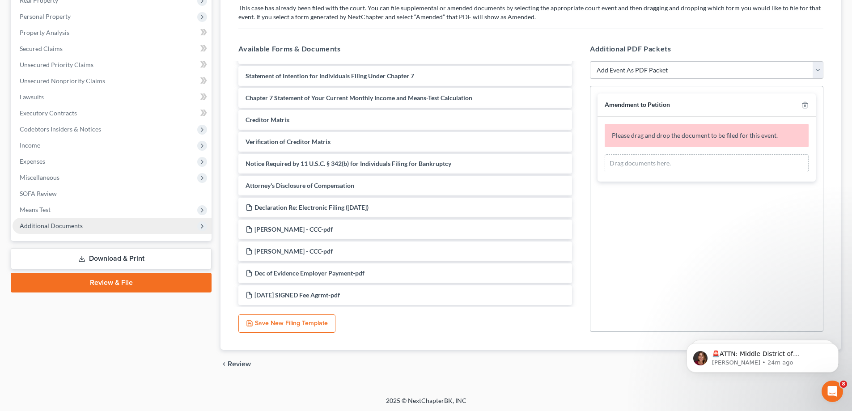
scroll to position [150, 0]
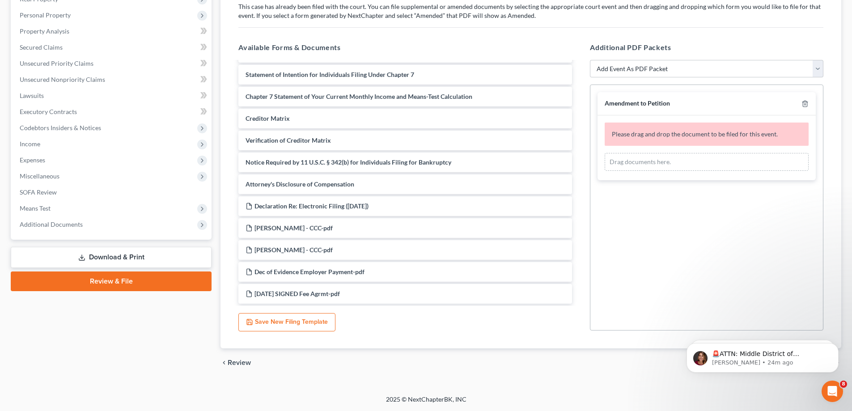
click at [103, 261] on link "Download & Print" at bounding box center [111, 257] width 201 height 21
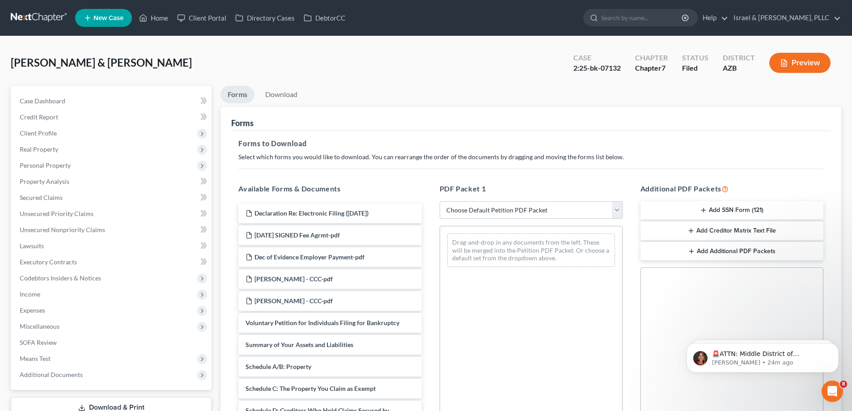
click at [516, 216] on select "Choose Default Petition PDF Packet Complete Bankruptcy Petition (all forms and …" at bounding box center [531, 210] width 183 height 18
select select "2"
click at [440, 201] on select "Choose Default Petition PDF Packet Complete Bankruptcy Petition (all forms and …" at bounding box center [531, 210] width 183 height 18
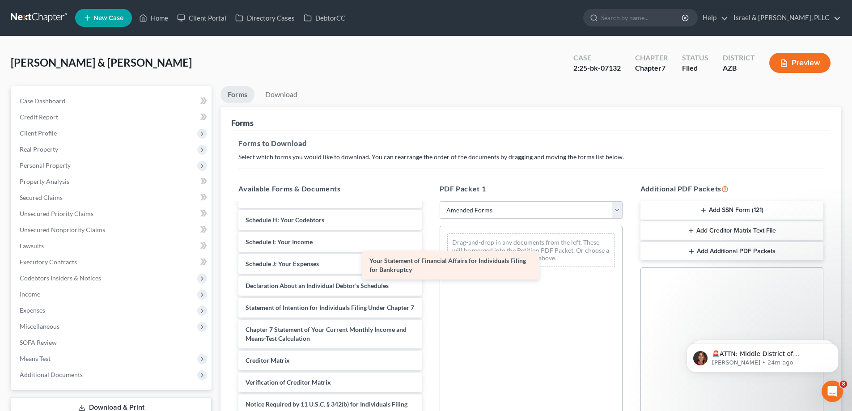
scroll to position [165, 0]
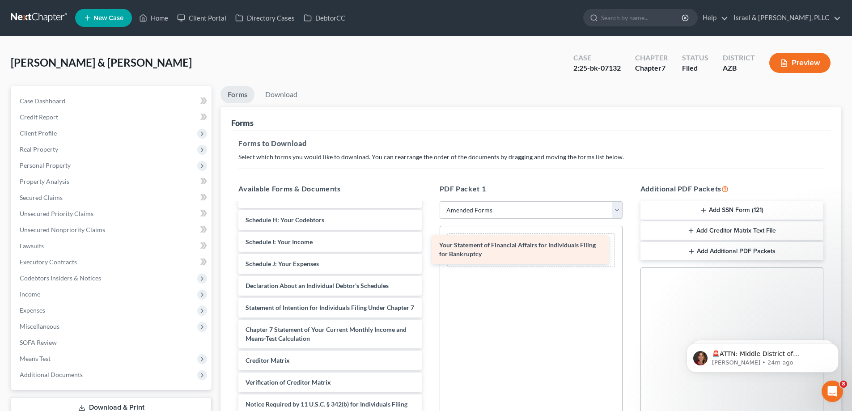
drag, startPoint x: 342, startPoint y: 276, endPoint x: 535, endPoint y: 254, distance: 195.0
click at [428, 254] on div "Your Statement of Financial Affairs for Individuals Filing for Bankruptcy Volun…" at bounding box center [329, 246] width 197 height 397
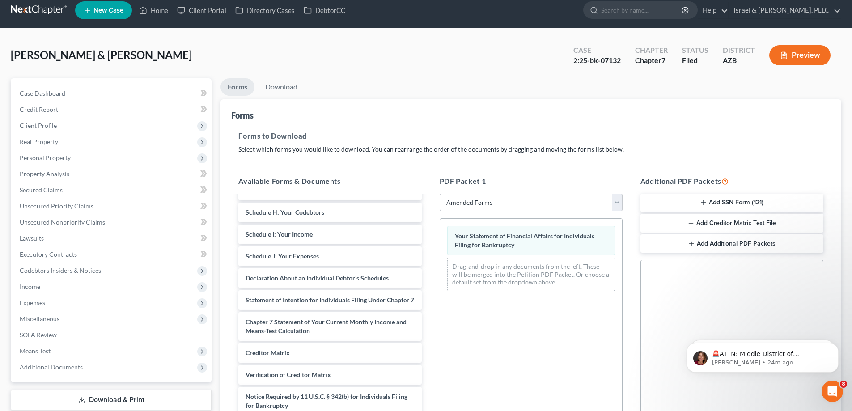
scroll to position [7, 0]
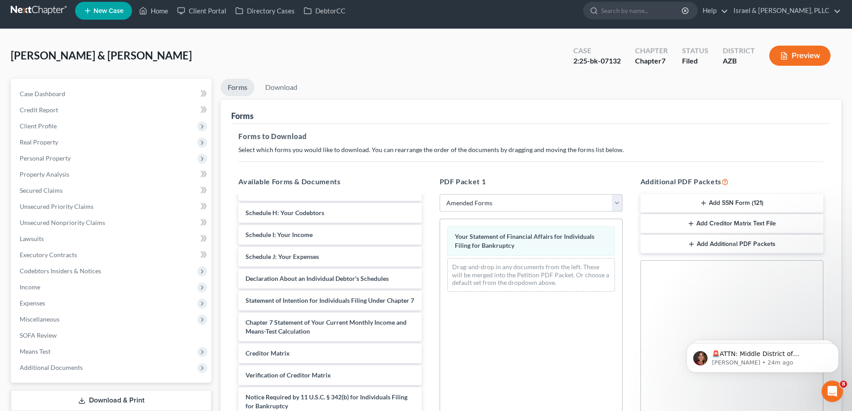
click at [806, 58] on button "Preview" at bounding box center [799, 56] width 61 height 20
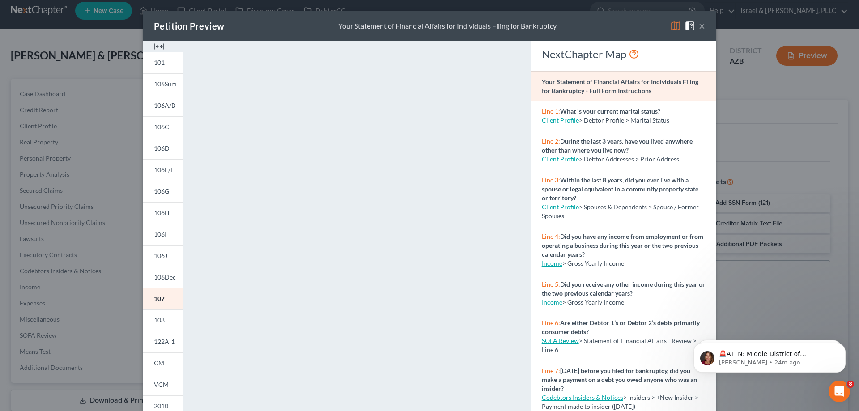
click at [699, 25] on button "×" at bounding box center [702, 26] width 6 height 11
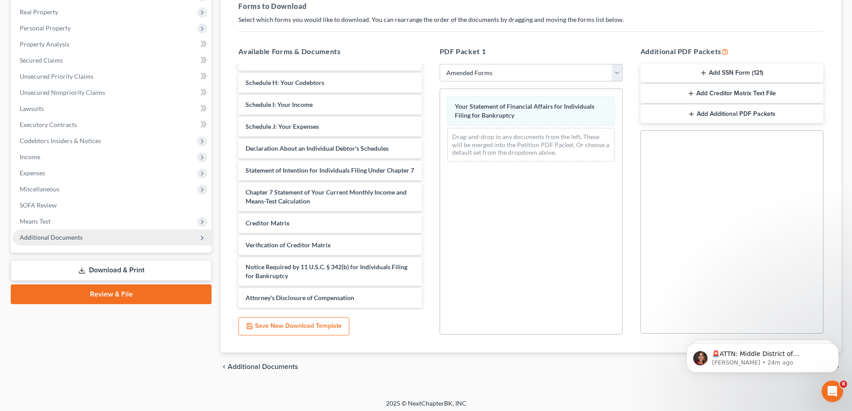
scroll to position [141, 0]
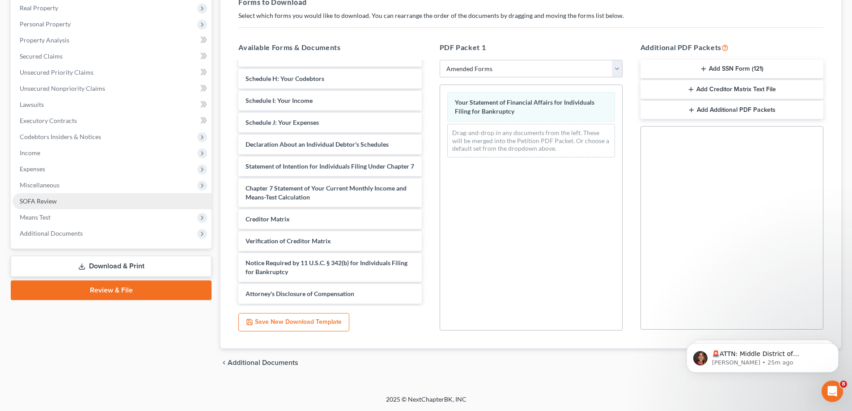
click at [86, 197] on link "SOFA Review" at bounding box center [112, 201] width 199 height 16
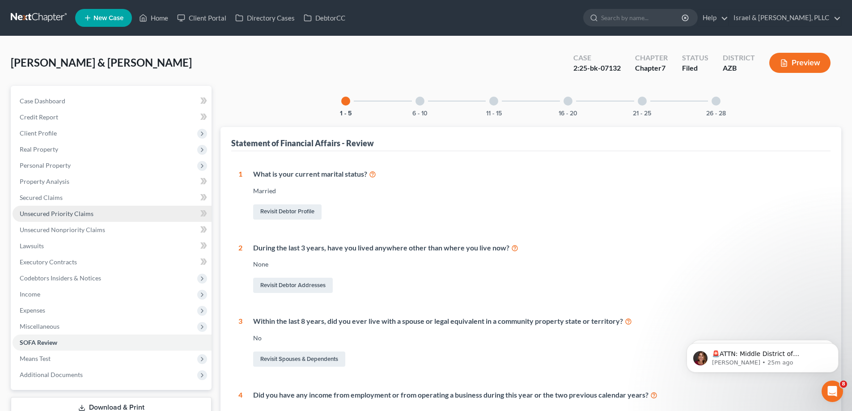
scroll to position [134, 0]
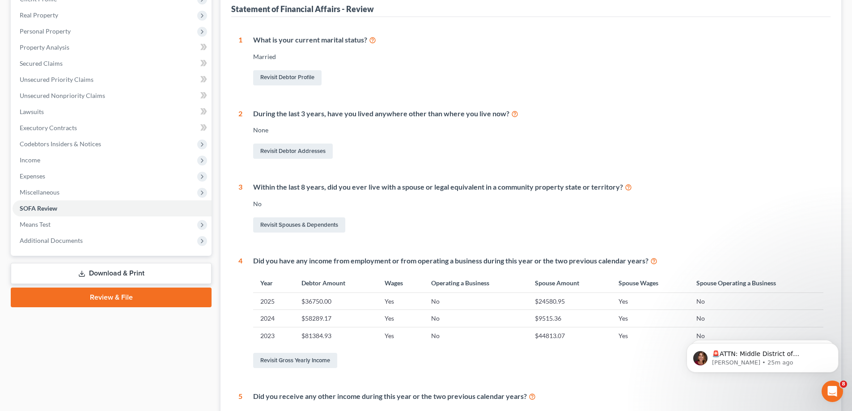
click at [102, 293] on link "Review & File" at bounding box center [111, 298] width 201 height 20
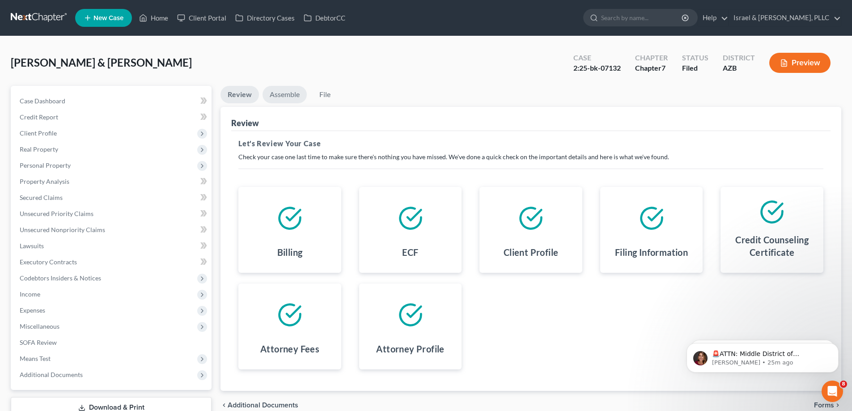
click at [291, 98] on link "Assemble" at bounding box center [285, 94] width 44 height 17
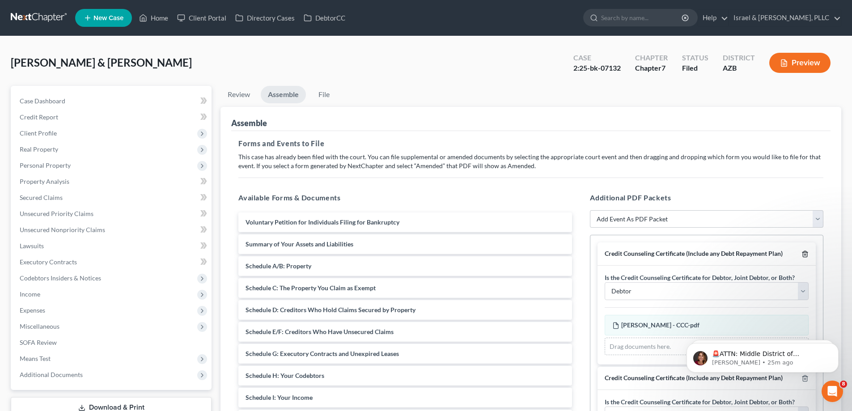
click at [801, 256] on icon "button" at bounding box center [804, 253] width 7 height 7
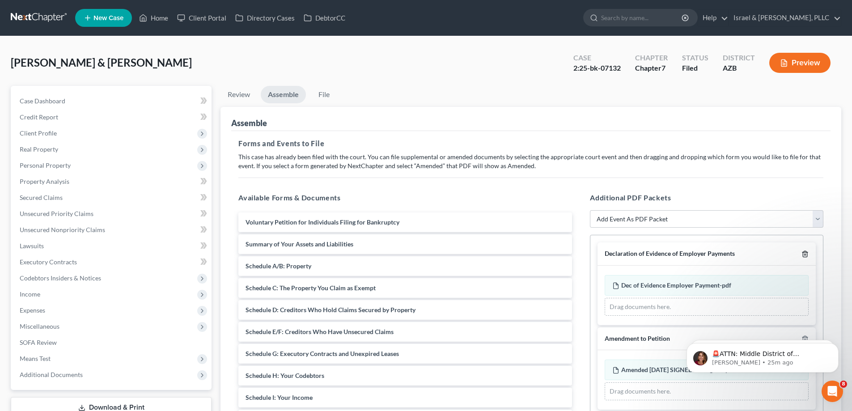
click at [806, 255] on icon "button" at bounding box center [804, 253] width 7 height 7
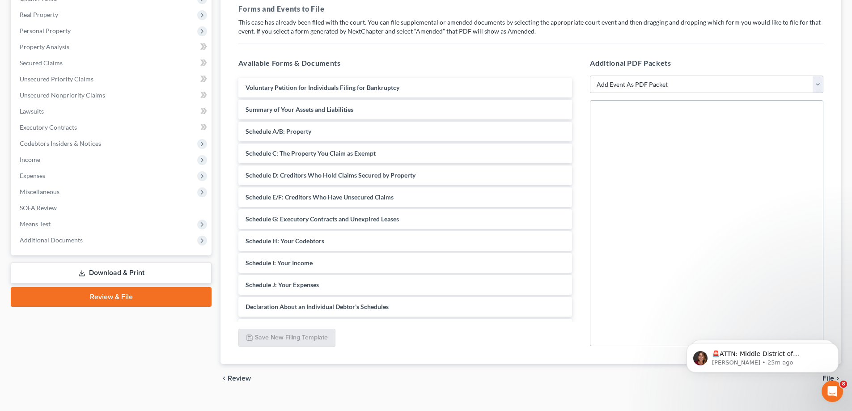
scroll to position [150, 0]
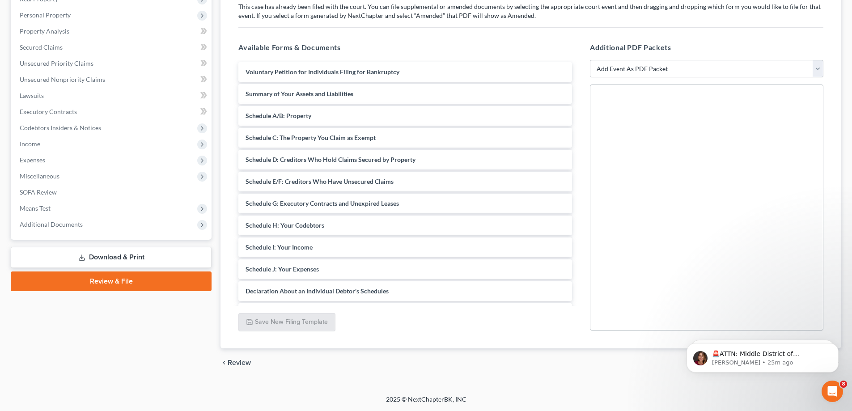
click at [150, 261] on link "Download & Print" at bounding box center [111, 257] width 201 height 21
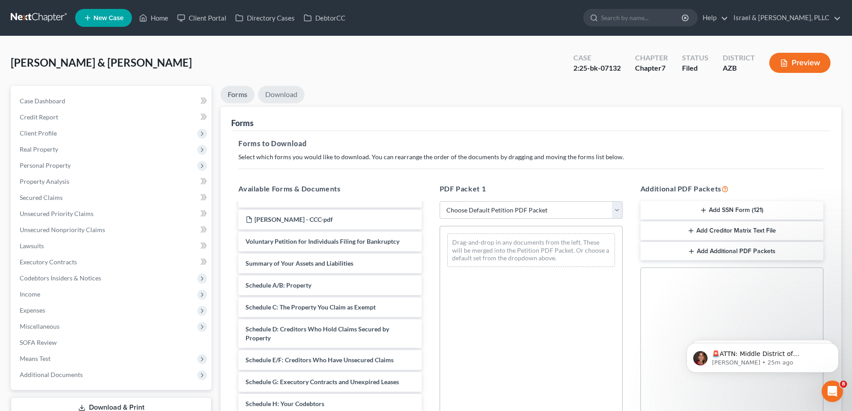
click at [280, 97] on link "Download" at bounding box center [281, 94] width 47 height 17
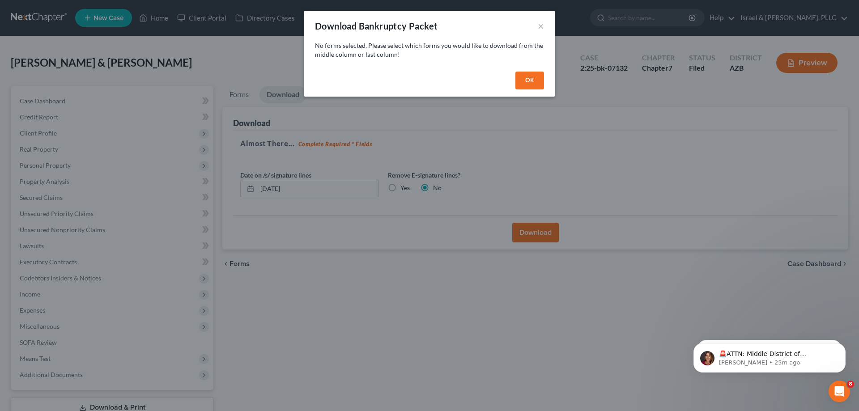
click at [525, 84] on button "OK" at bounding box center [529, 81] width 29 height 18
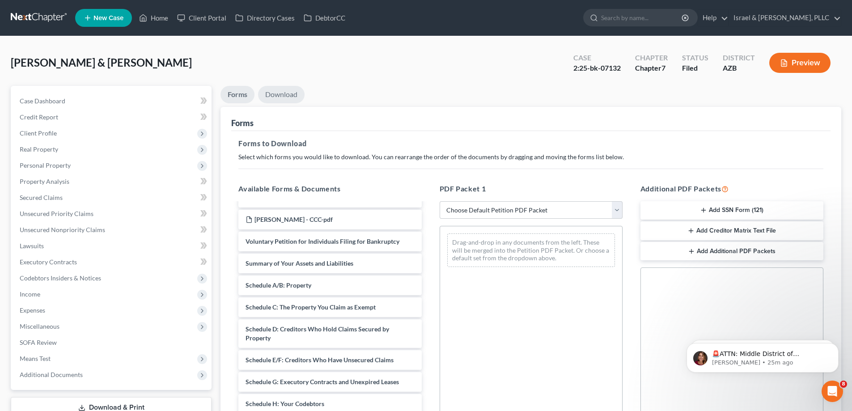
click at [282, 100] on link "Download" at bounding box center [281, 94] width 47 height 17
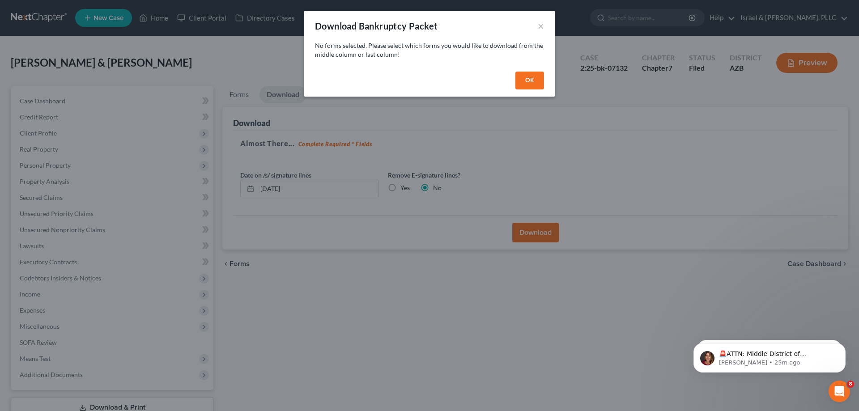
click at [512, 78] on div "OK" at bounding box center [429, 82] width 250 height 29
click at [521, 80] on button "OK" at bounding box center [529, 81] width 29 height 18
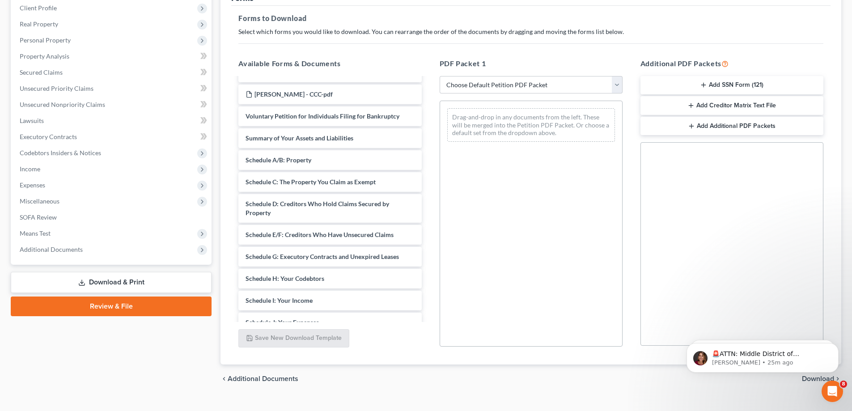
scroll to position [141, 0]
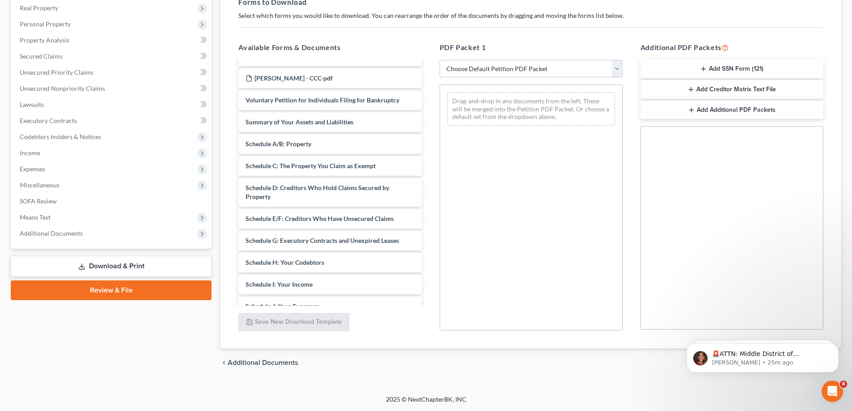
click at [540, 71] on select "Choose Default Petition PDF Packet Complete Bankruptcy Petition (all forms and …" at bounding box center [531, 69] width 183 height 18
select select "2"
click at [440, 60] on select "Choose Default Petition PDF Packet Complete Bankruptcy Petition (all forms and …" at bounding box center [531, 69] width 183 height 18
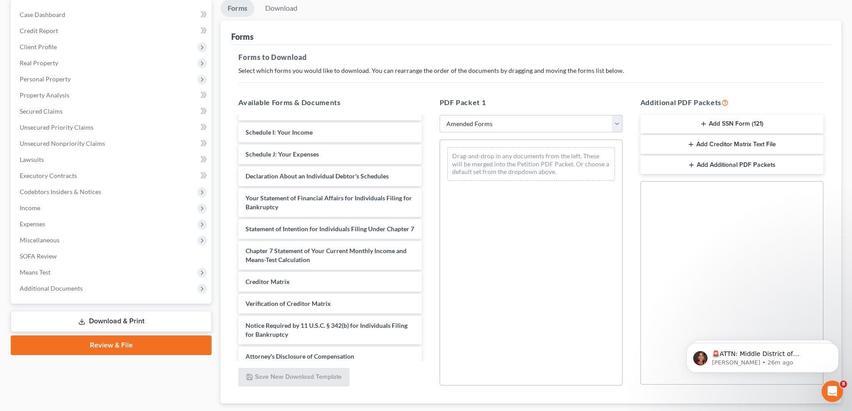
scroll to position [7, 0]
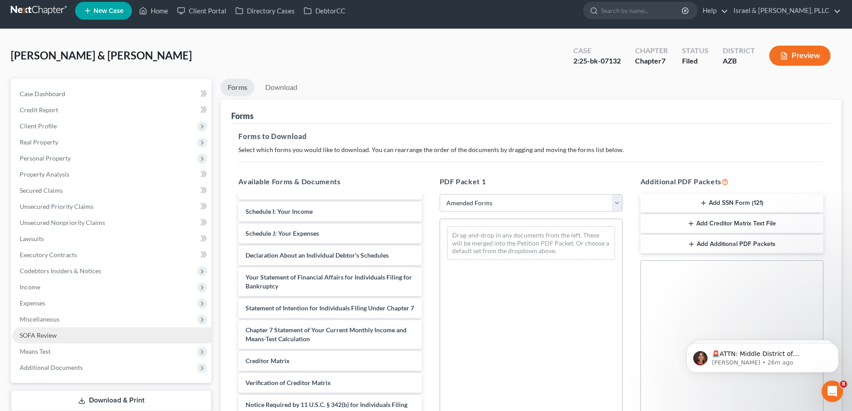
click at [75, 338] on link "SOFA Review" at bounding box center [112, 335] width 199 height 16
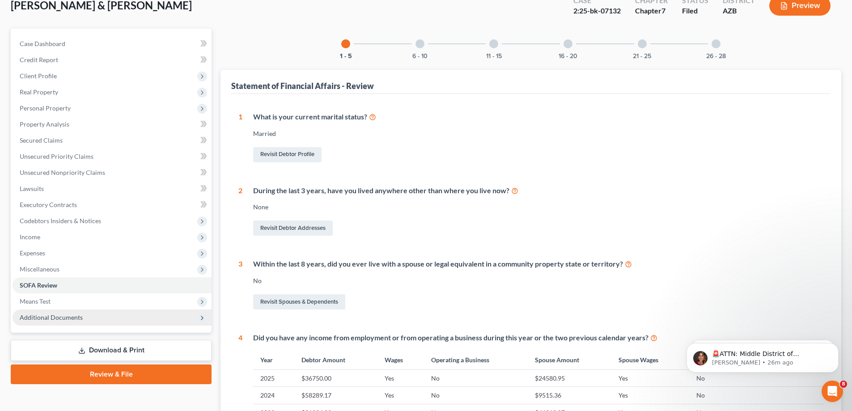
scroll to position [134, 0]
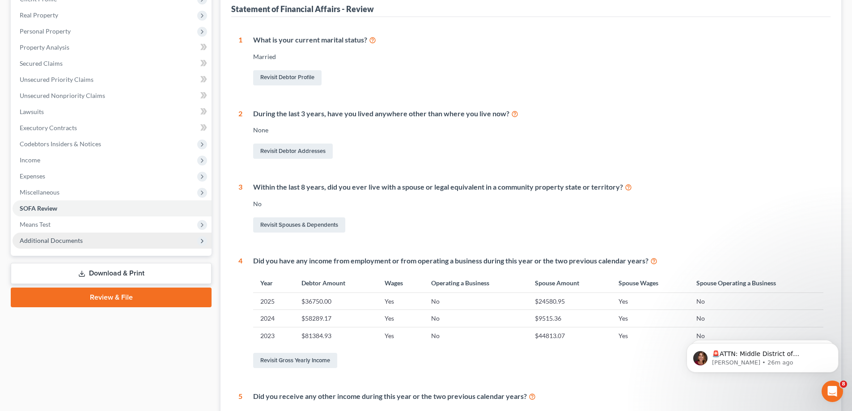
click at [97, 240] on span "Additional Documents" at bounding box center [112, 241] width 199 height 16
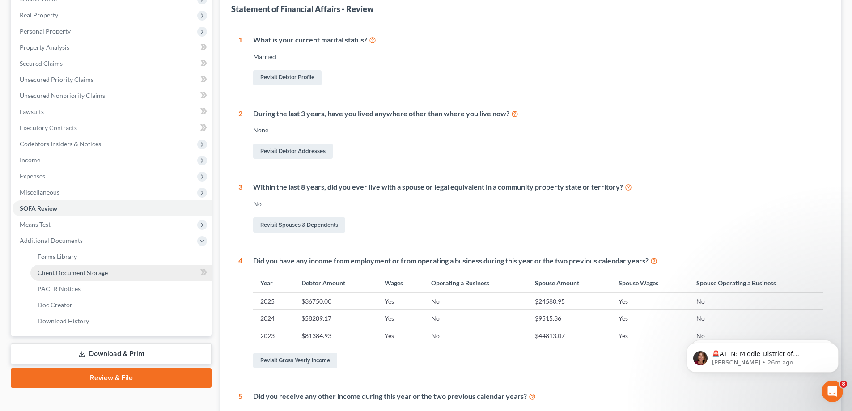
click at [97, 269] on span "Client Document Storage" at bounding box center [73, 273] width 70 height 8
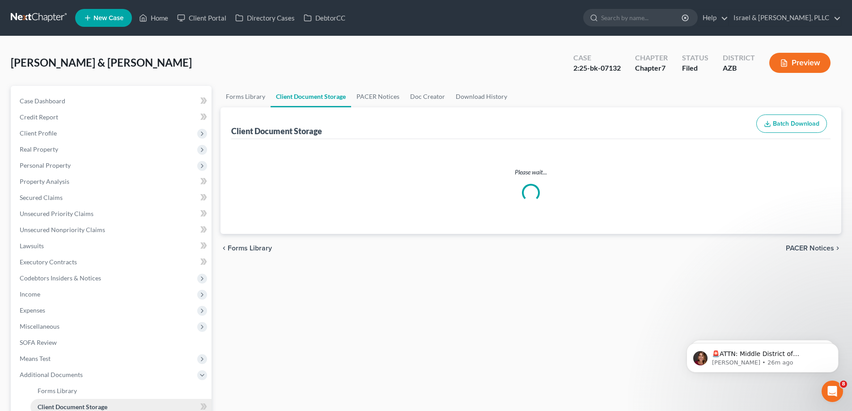
select select "14"
select select "18"
select select "3"
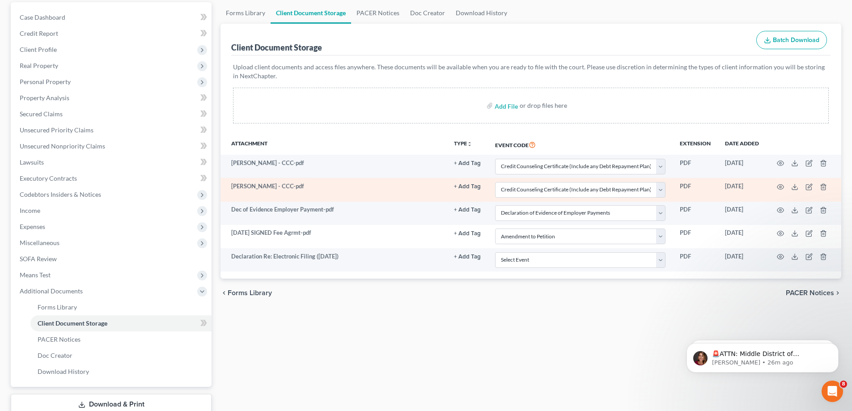
scroll to position [89, 0]
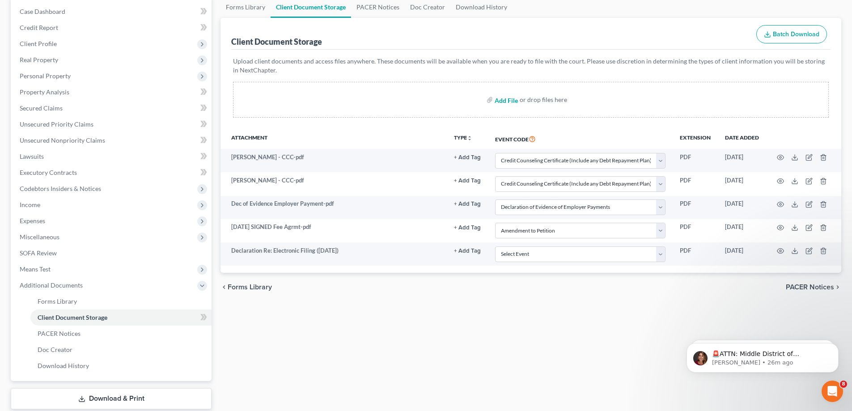
select select "14"
select select "18"
select select "3"
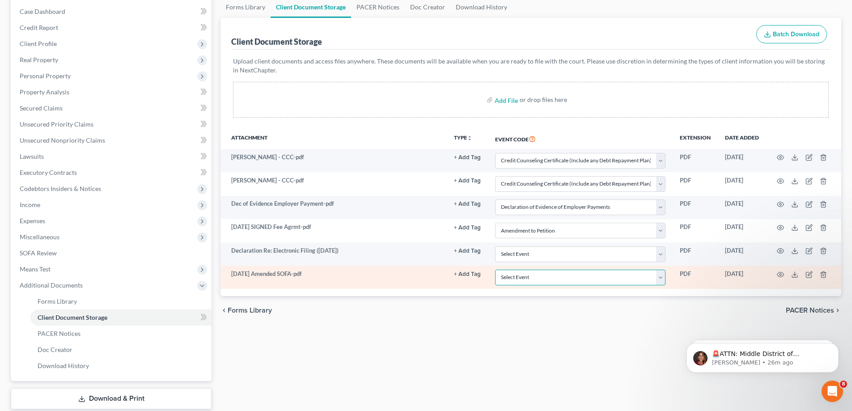
click at [660, 278] on select "Select Event AA Schedules and Statements (Formerly All Required) Amended Chapte…" at bounding box center [580, 278] width 170 height 16
select select "3"
click at [495, 270] on select "Select Event AA Schedules and Statements (Formerly All Required) Amended Chapte…" at bounding box center [580, 278] width 170 height 16
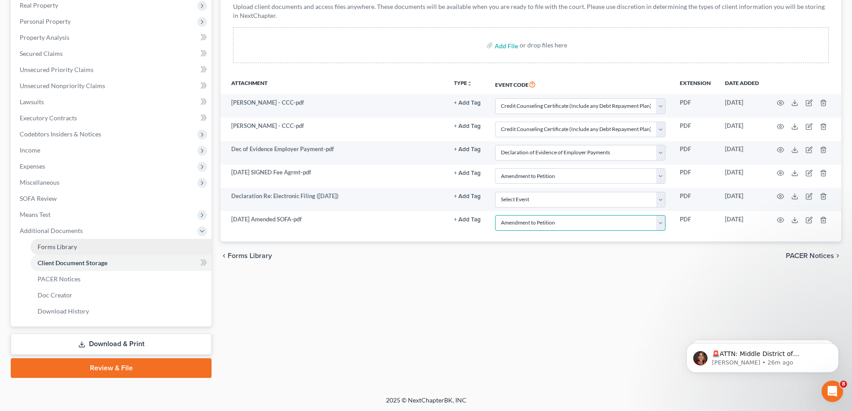
scroll to position [145, 0]
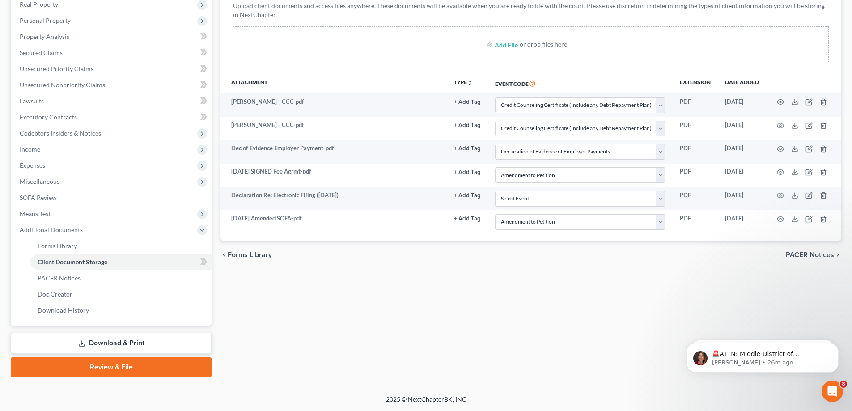
click at [148, 366] on link "Review & File" at bounding box center [111, 367] width 201 height 20
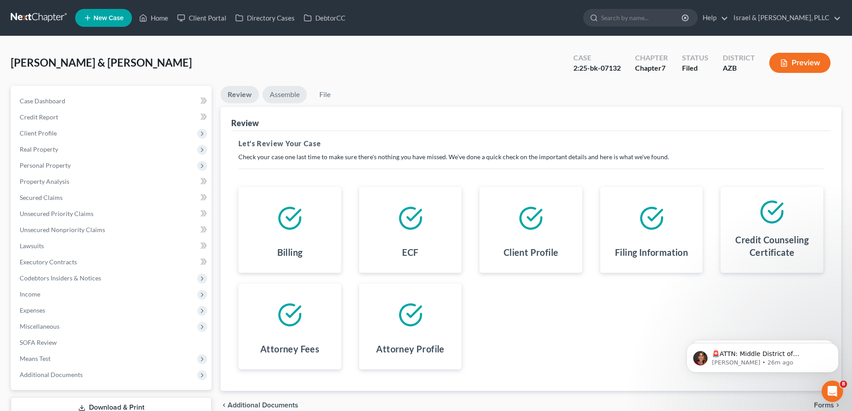
click at [288, 95] on link "Assemble" at bounding box center [285, 94] width 44 height 17
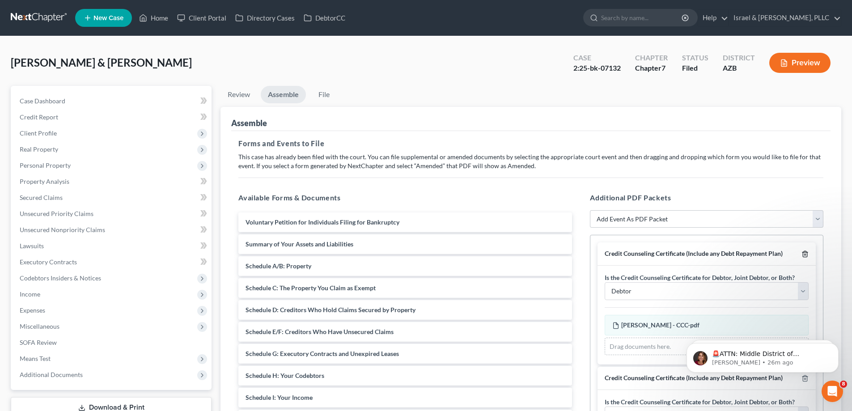
click at [801, 253] on icon "button" at bounding box center [804, 253] width 7 height 7
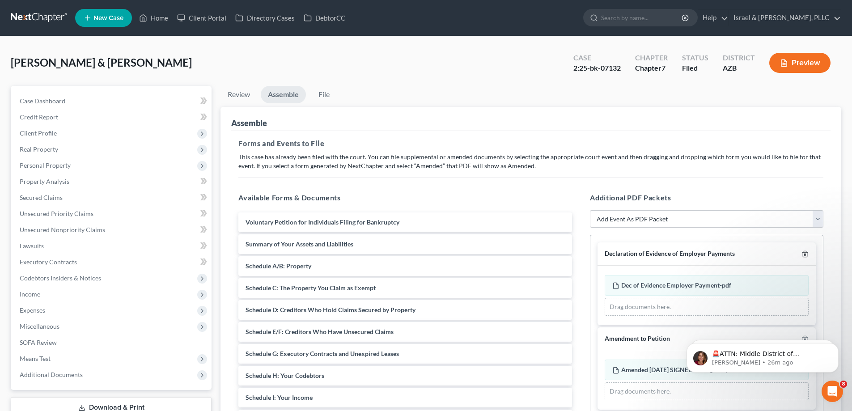
click at [801, 253] on icon "button" at bounding box center [804, 253] width 7 height 7
click at [802, 253] on icon "button" at bounding box center [804, 253] width 7 height 7
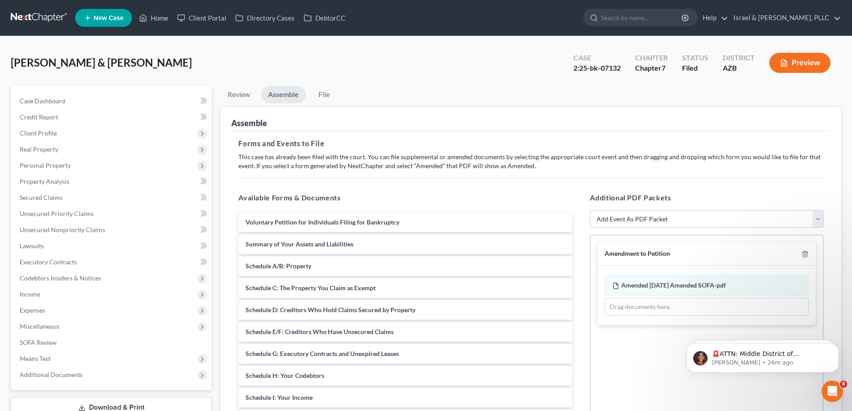
click at [793, 69] on button "Preview" at bounding box center [799, 63] width 61 height 20
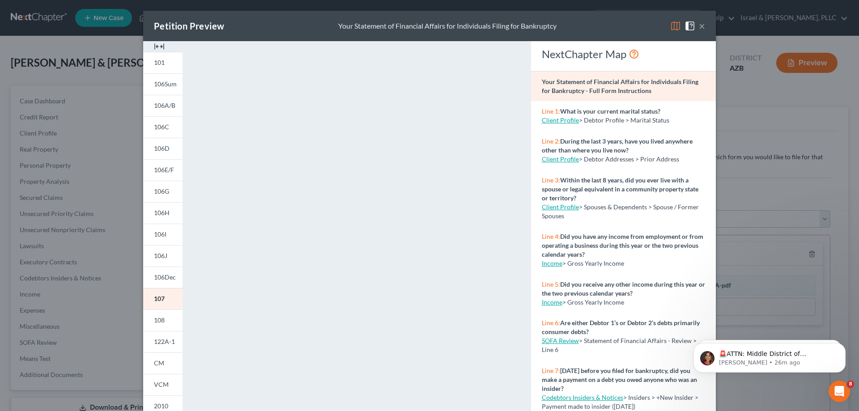
click at [699, 24] on button "×" at bounding box center [702, 26] width 6 height 11
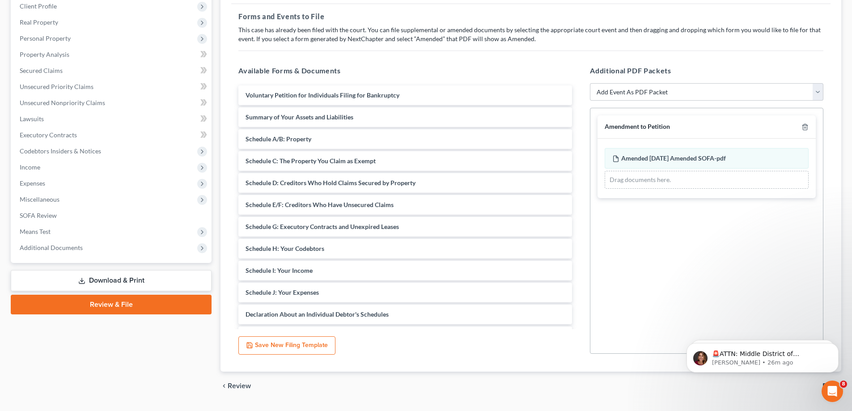
scroll to position [106, 0]
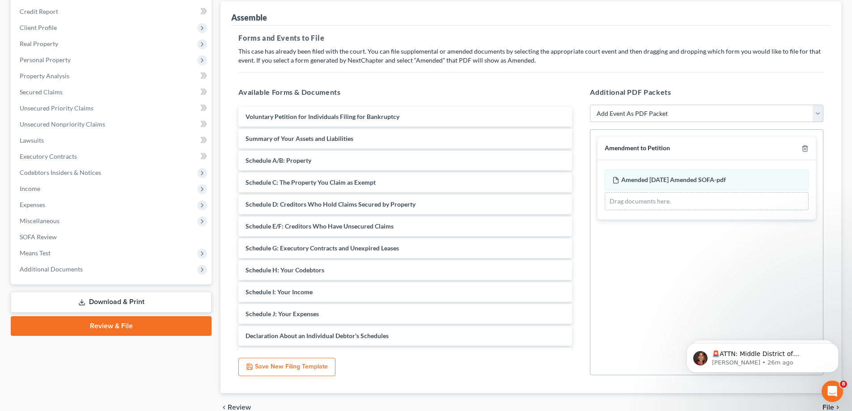
click at [826, 407] on span "File" at bounding box center [828, 407] width 12 height 7
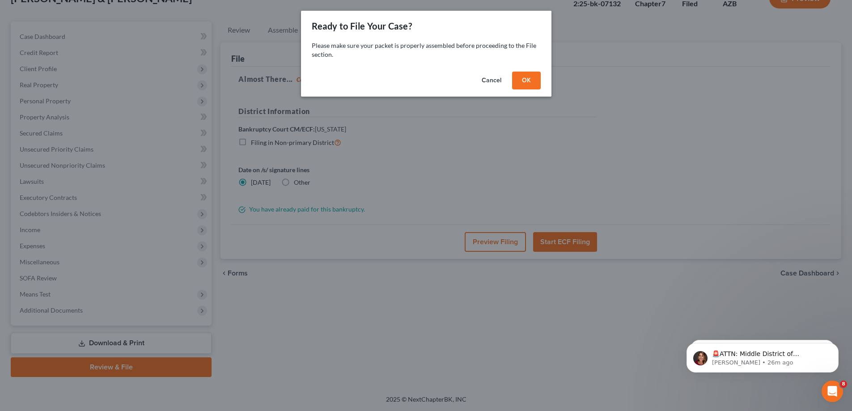
scroll to position [64, 0]
click at [537, 81] on button "OK" at bounding box center [529, 81] width 29 height 18
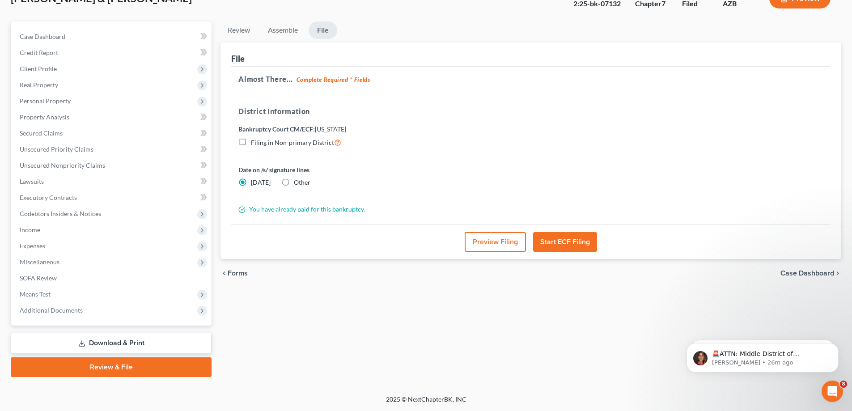
click at [504, 242] on button "Preview Filing" at bounding box center [495, 242] width 61 height 20
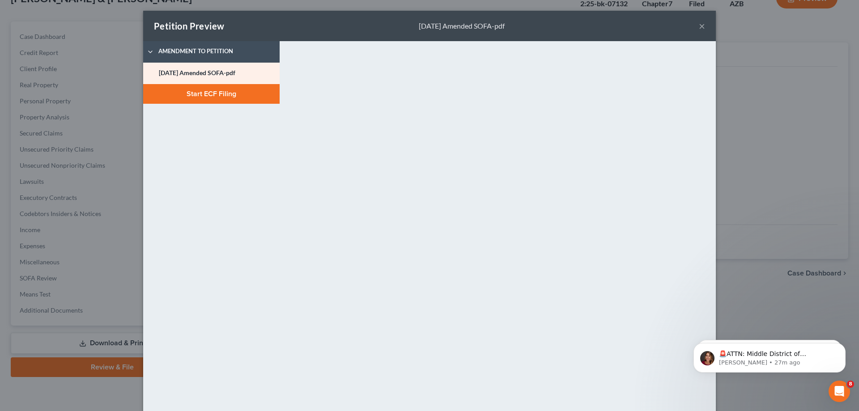
click at [700, 25] on button "×" at bounding box center [702, 26] width 6 height 11
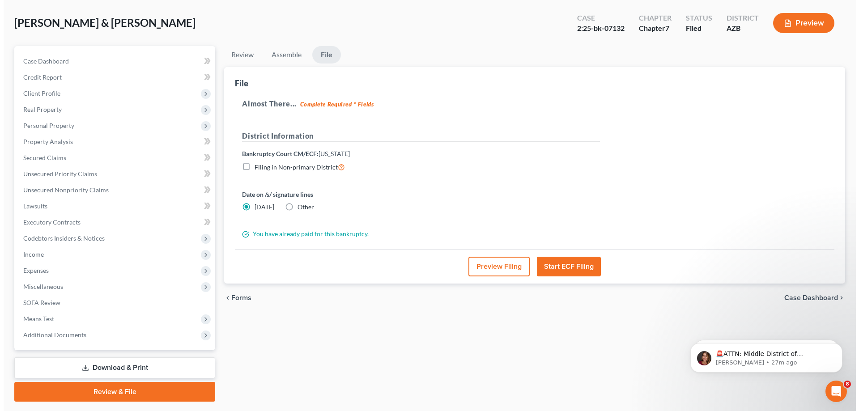
scroll to position [20, 0]
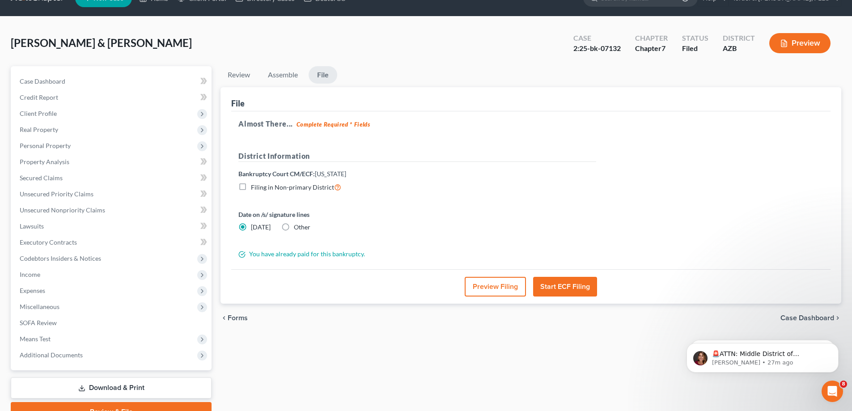
click at [559, 284] on button "Start ECF Filing" at bounding box center [565, 287] width 64 height 20
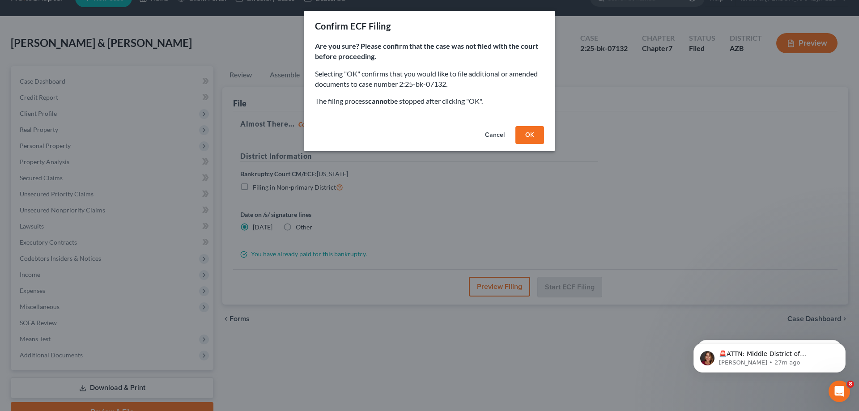
click at [529, 135] on button "OK" at bounding box center [529, 135] width 29 height 18
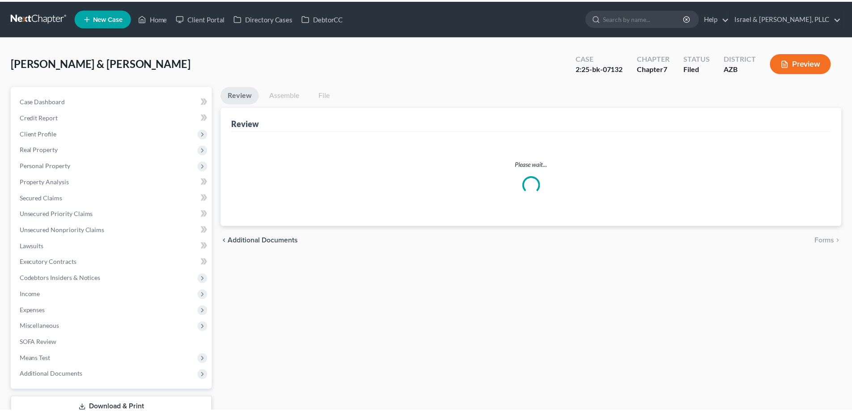
scroll to position [20, 0]
